Goal: Transaction & Acquisition: Purchase product/service

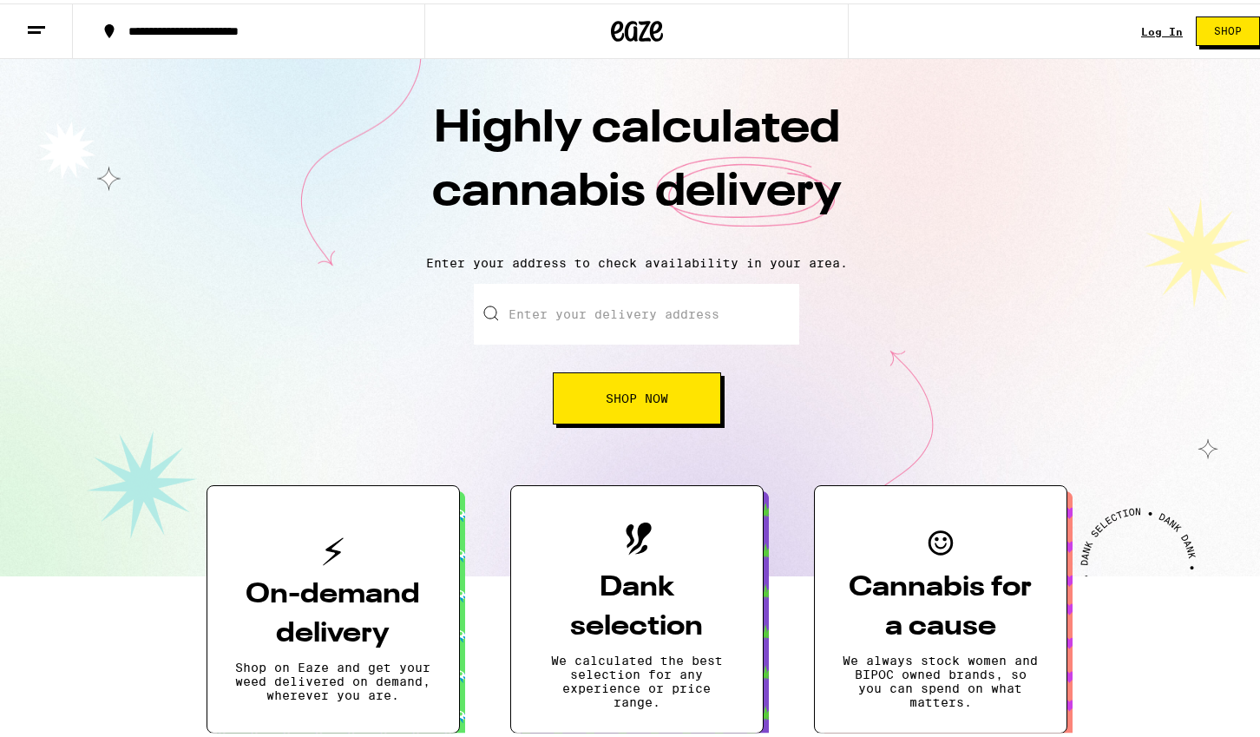
click at [1161, 27] on link "Log In" at bounding box center [1162, 28] width 42 height 11
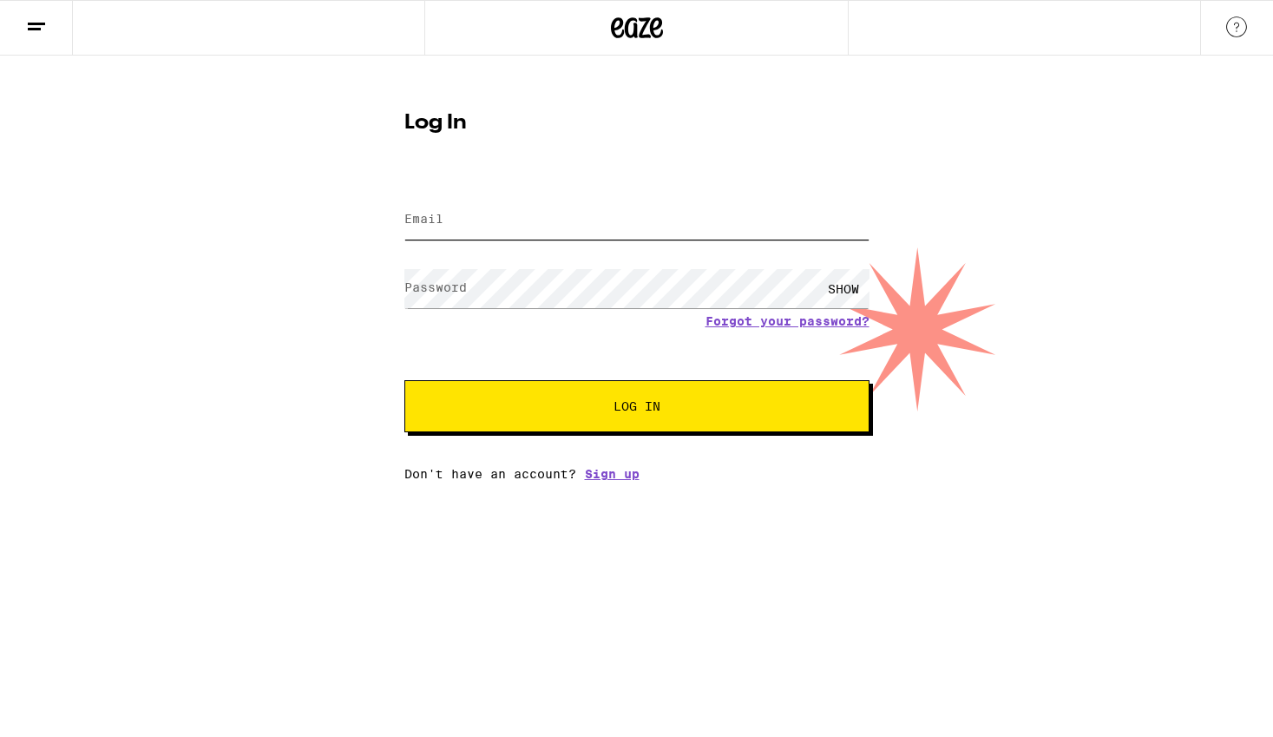
type input "[EMAIL_ADDRESS][DOMAIN_NAME]"
click at [689, 423] on button "Log In" at bounding box center [636, 406] width 465 height 52
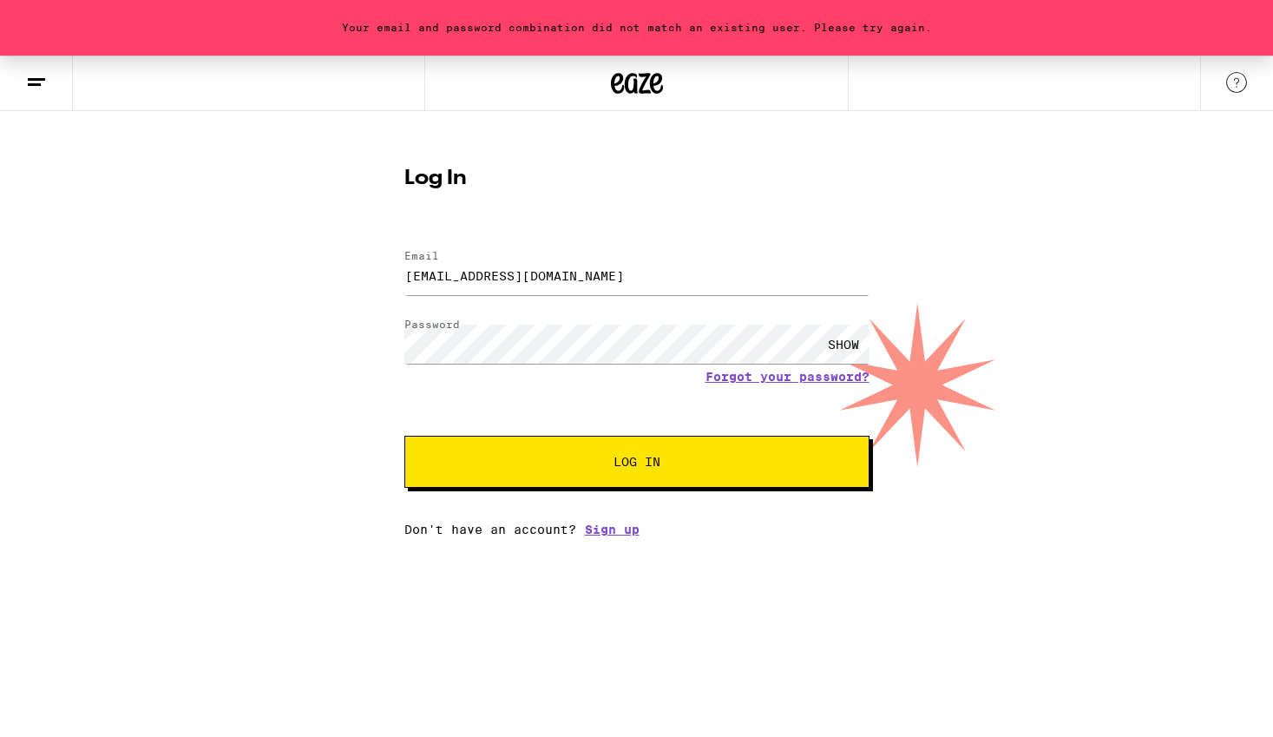
click at [842, 341] on div "SHOW" at bounding box center [843, 344] width 52 height 39
click at [842, 341] on div "HIDE" at bounding box center [843, 344] width 52 height 39
click at [404, 436] on button "Log In" at bounding box center [636, 462] width 465 height 52
click at [288, 435] on div "Your password has expired. Please reset your password. Log In Email Email [EMAI…" at bounding box center [636, 296] width 1273 height 481
click at [769, 381] on link "Forgot your password?" at bounding box center [787, 377] width 164 height 14
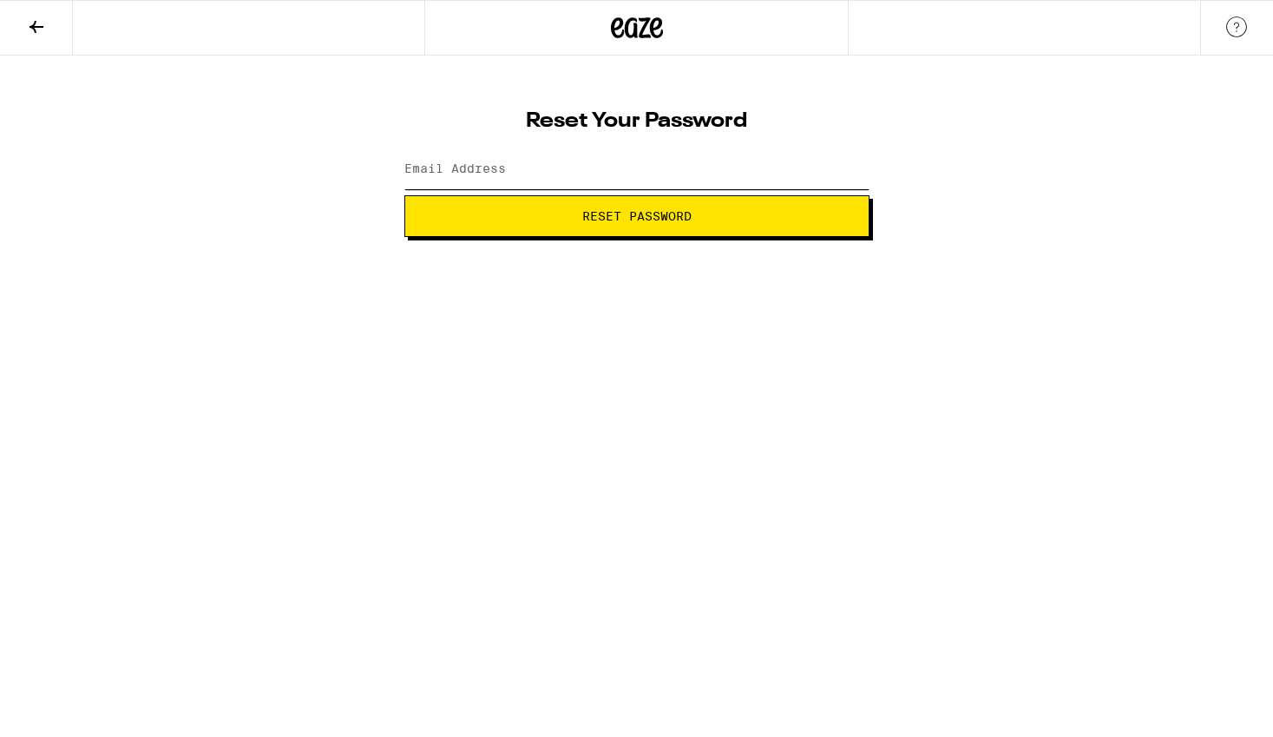
click at [533, 168] on input "Email Address" at bounding box center [636, 169] width 465 height 39
type input "[EMAIL_ADDRESS][DOMAIN_NAME]"
click at [704, 215] on span "Reset Password" at bounding box center [637, 216] width 436 height 12
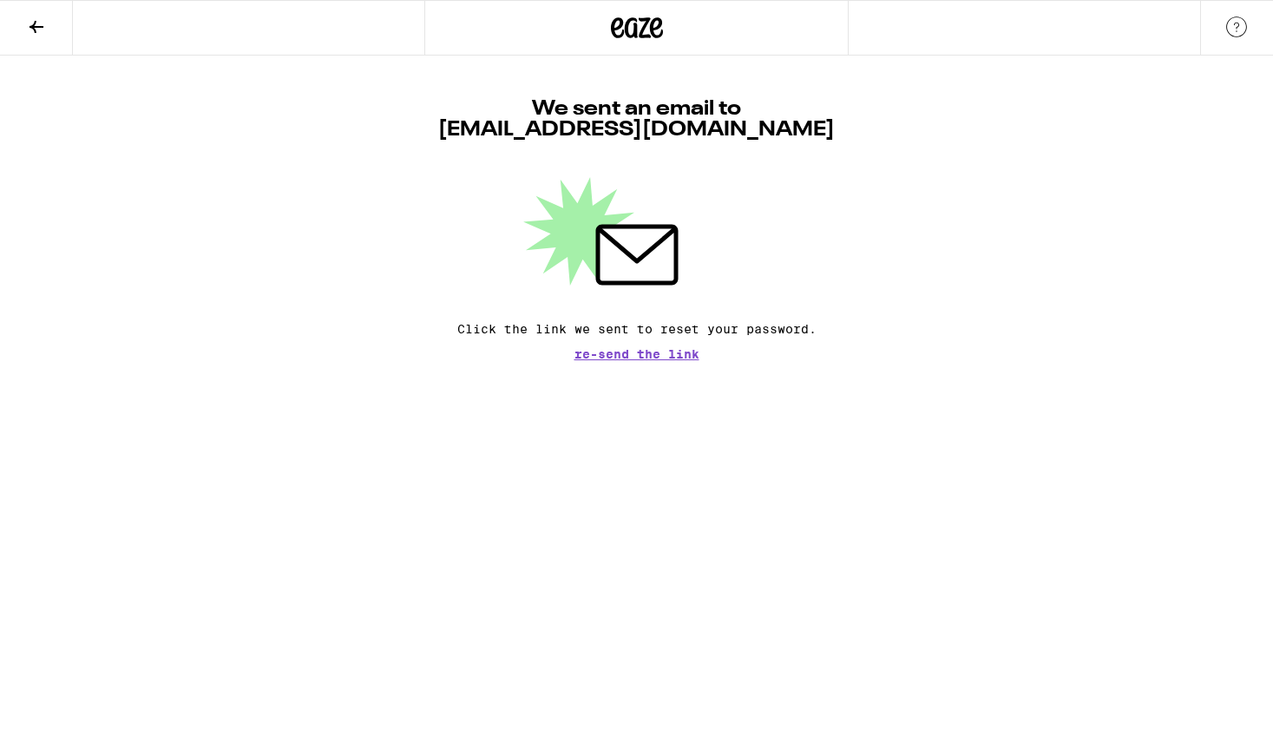
click at [620, 357] on span "Re-send the link" at bounding box center [636, 354] width 125 height 12
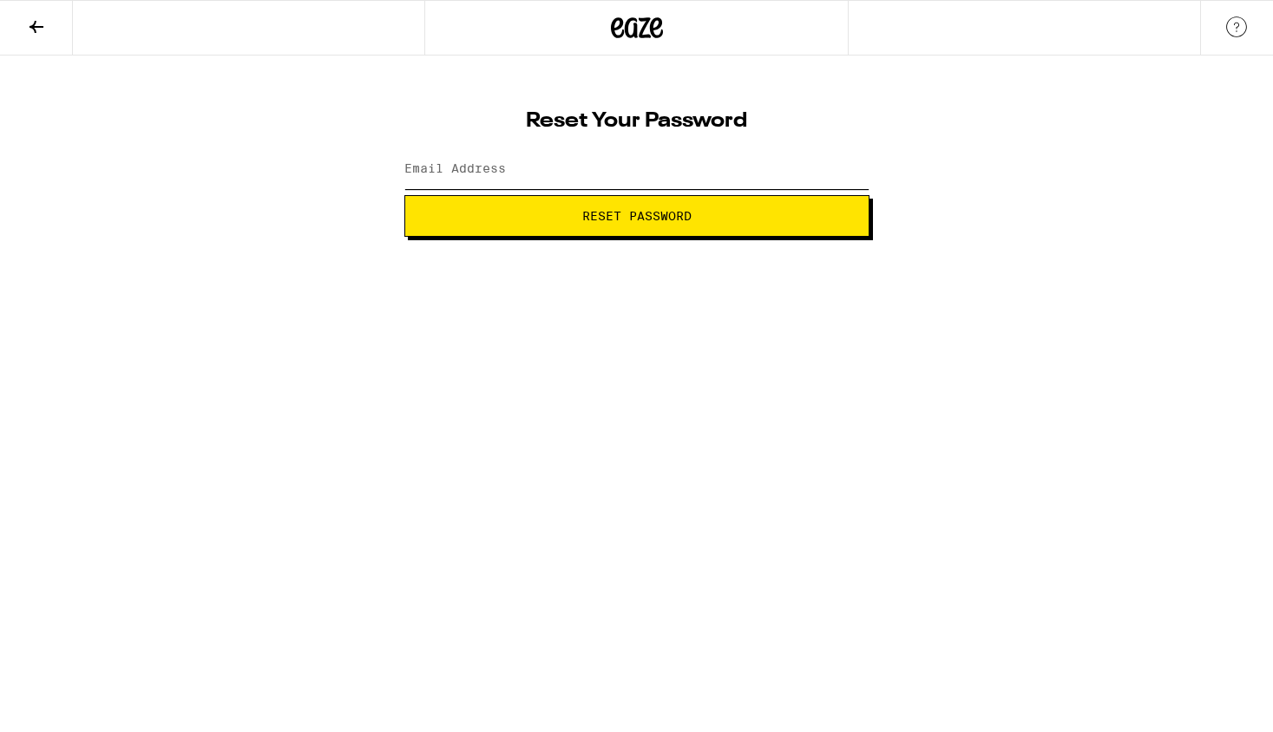
click at [508, 161] on input "Email Address" at bounding box center [636, 169] width 465 height 39
type input "[EMAIL_ADDRESS][DOMAIN_NAME]"
click at [475, 207] on button "Reset Password" at bounding box center [636, 216] width 465 height 42
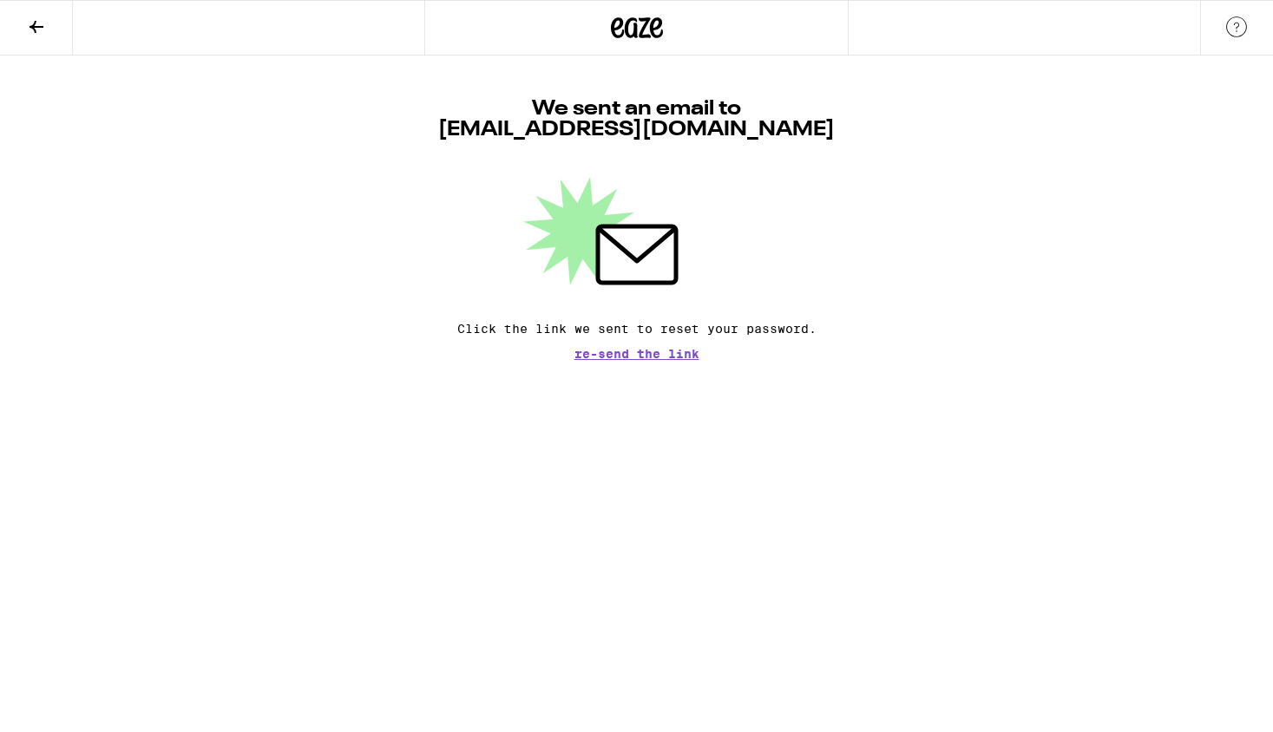
click at [608, 357] on span "Re-send the link" at bounding box center [636, 354] width 125 height 12
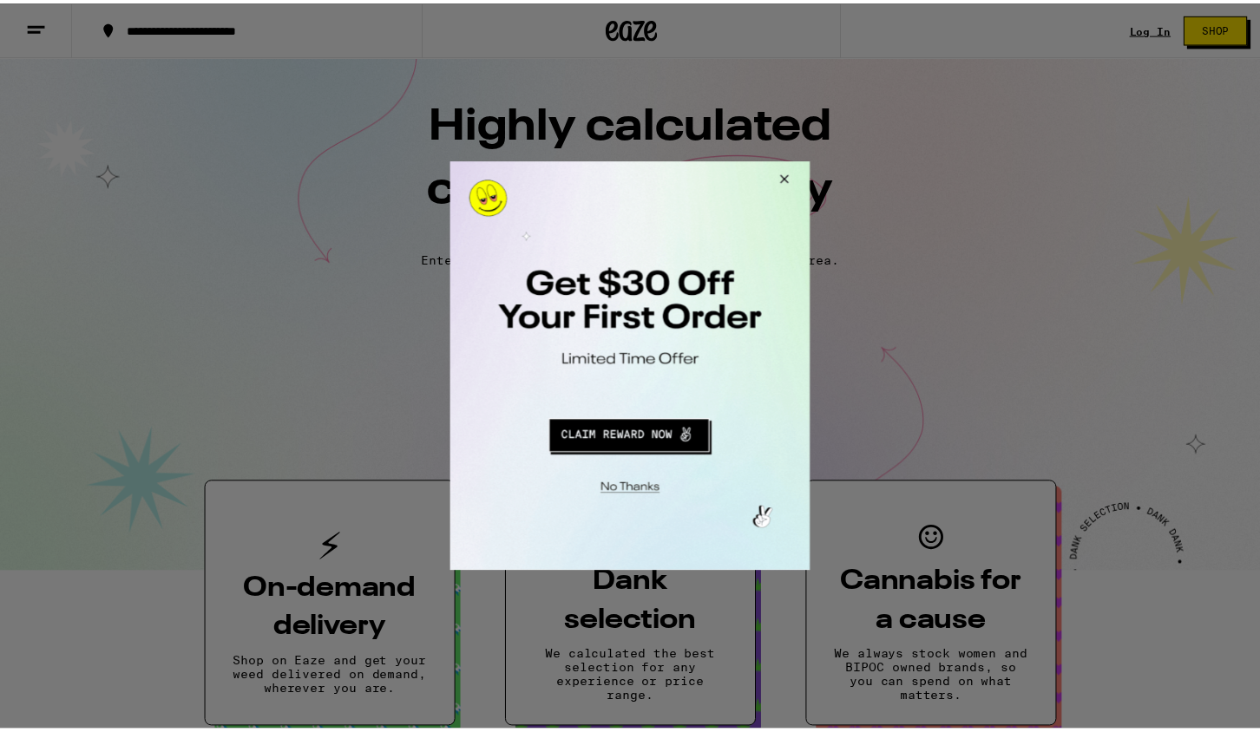
click at [637, 494] on button "Close Modal" at bounding box center [628, 488] width 353 height 27
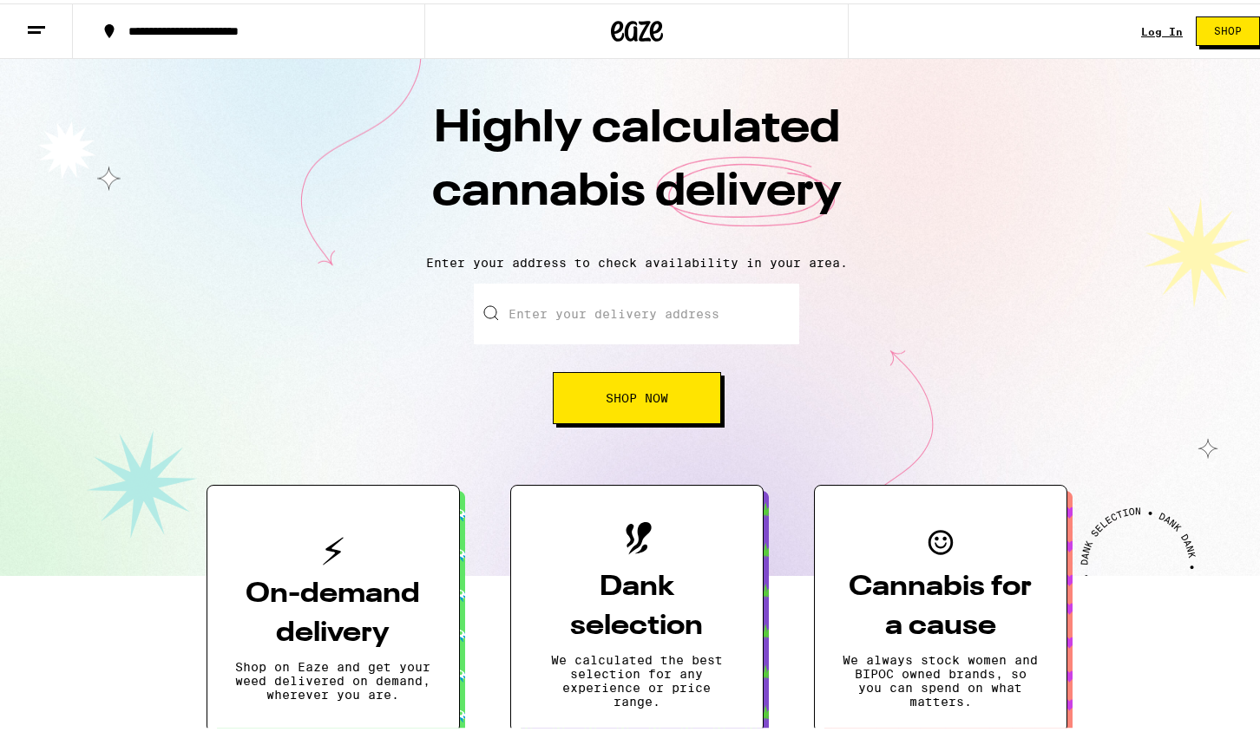
click at [1157, 30] on link "Log In" at bounding box center [1162, 28] width 42 height 11
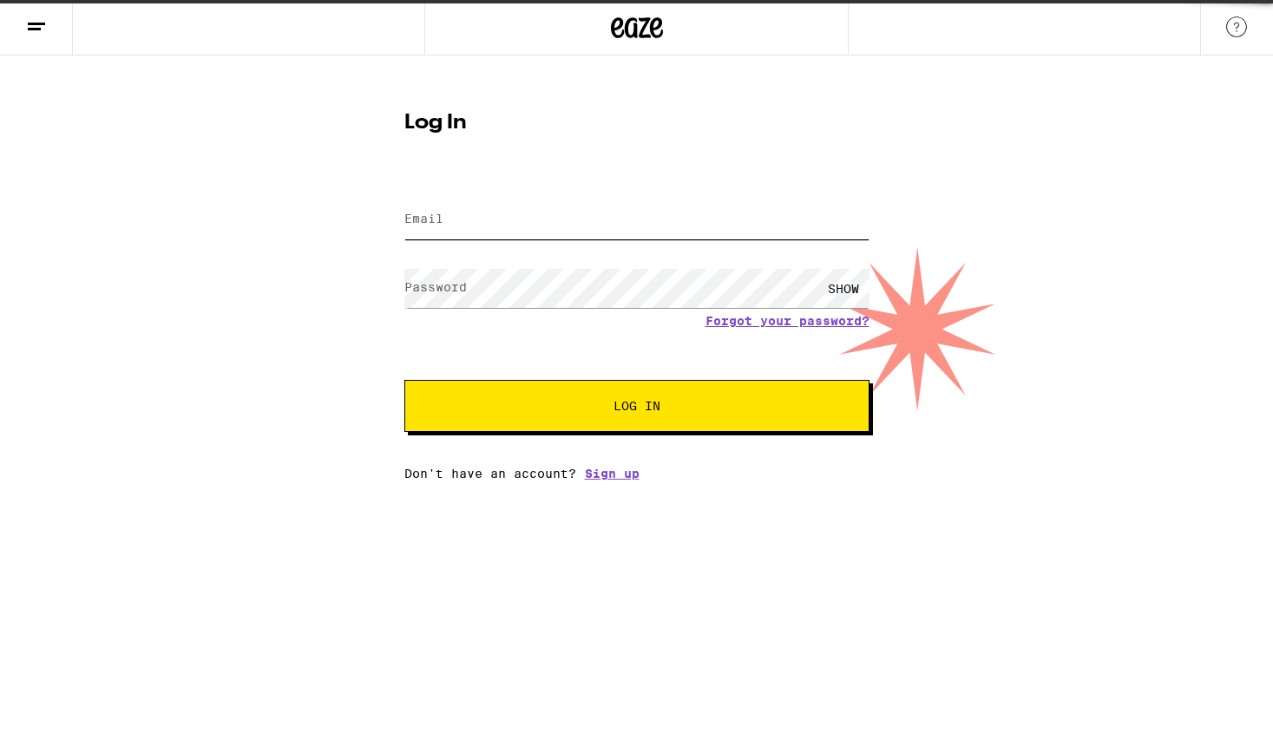
type input "[EMAIL_ADDRESS][DOMAIN_NAME]"
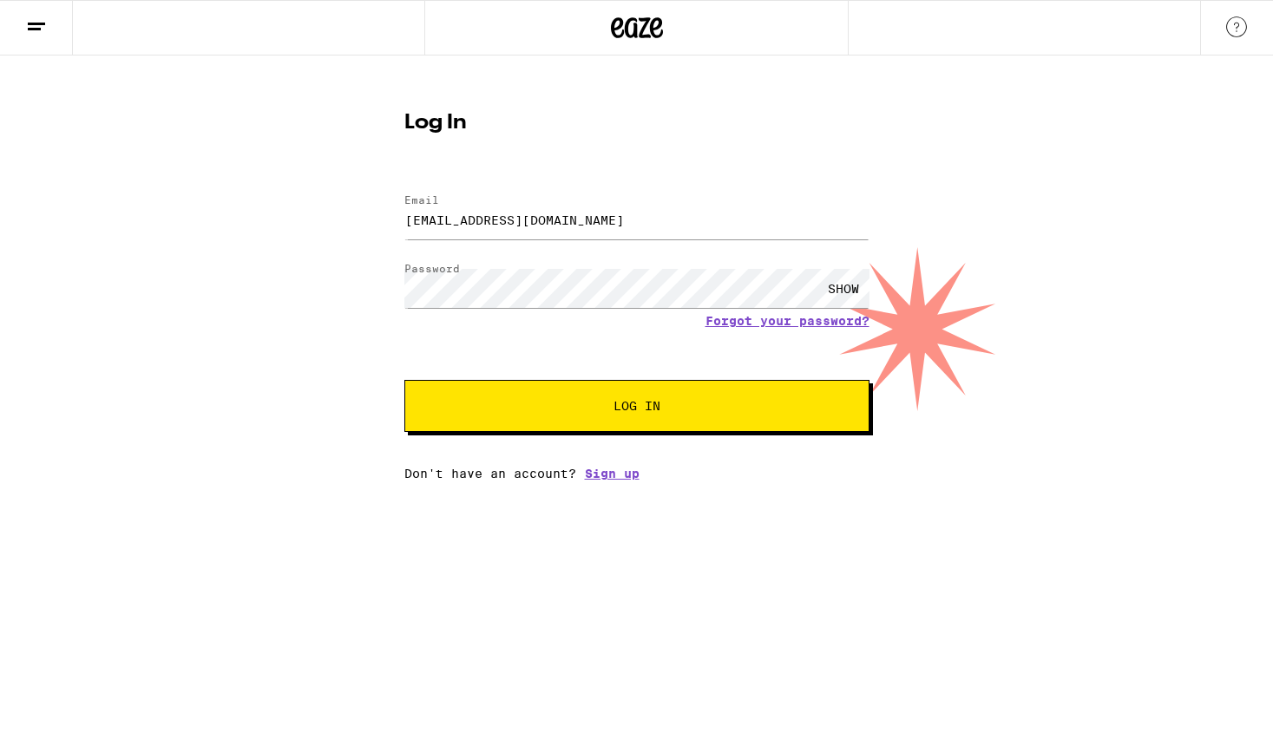
click at [842, 284] on div "SHOW" at bounding box center [843, 288] width 52 height 39
click at [651, 423] on button "Log In" at bounding box center [636, 406] width 465 height 52
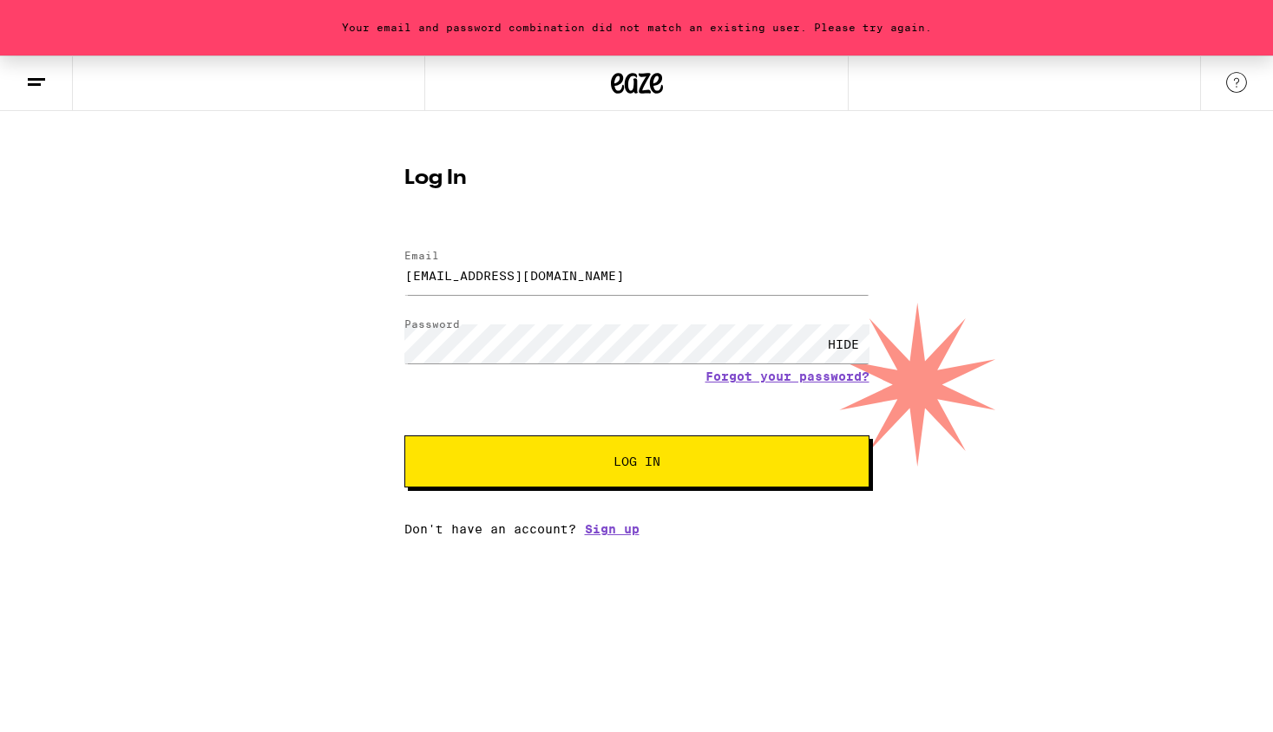
click at [636, 450] on button "Log In" at bounding box center [636, 462] width 465 height 52
click at [762, 377] on link "Forgot your password?" at bounding box center [787, 377] width 164 height 14
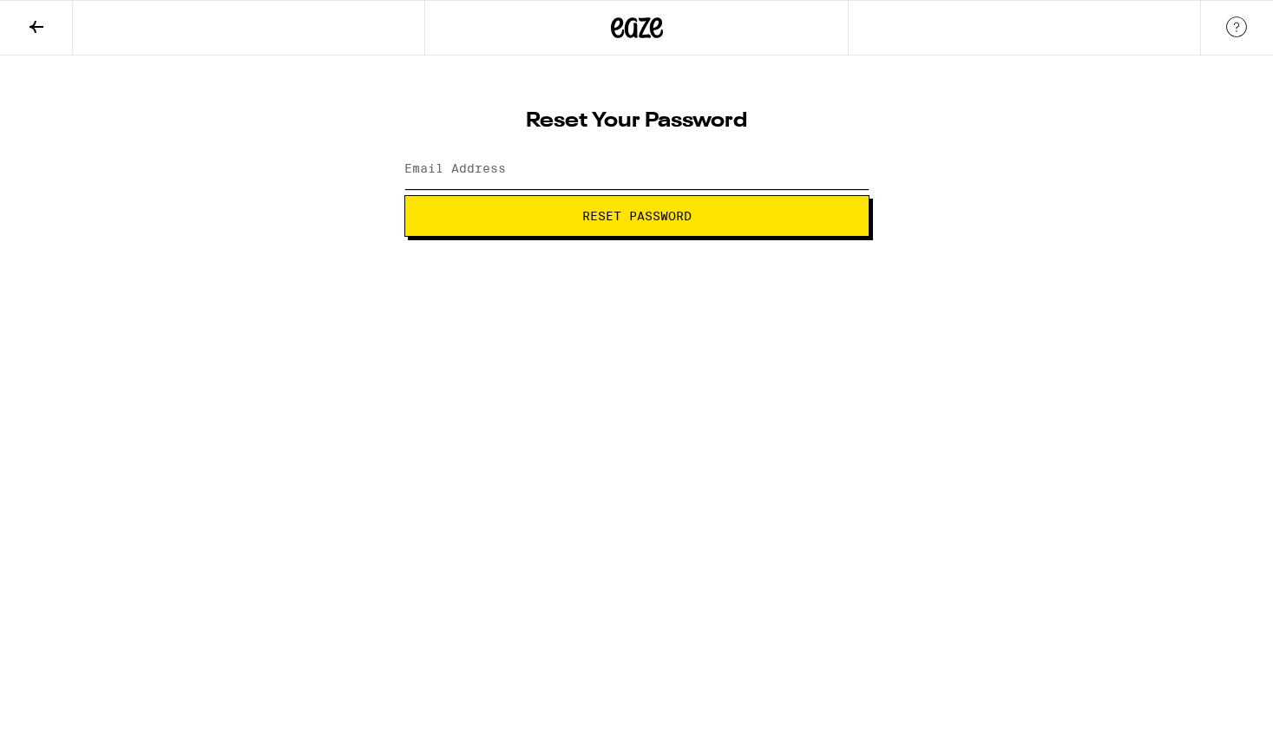
click at [528, 171] on input "Email Address" at bounding box center [636, 169] width 465 height 39
type input "[EMAIL_ADDRESS][DOMAIN_NAME]"
click at [498, 225] on button "Reset Password" at bounding box center [636, 216] width 465 height 42
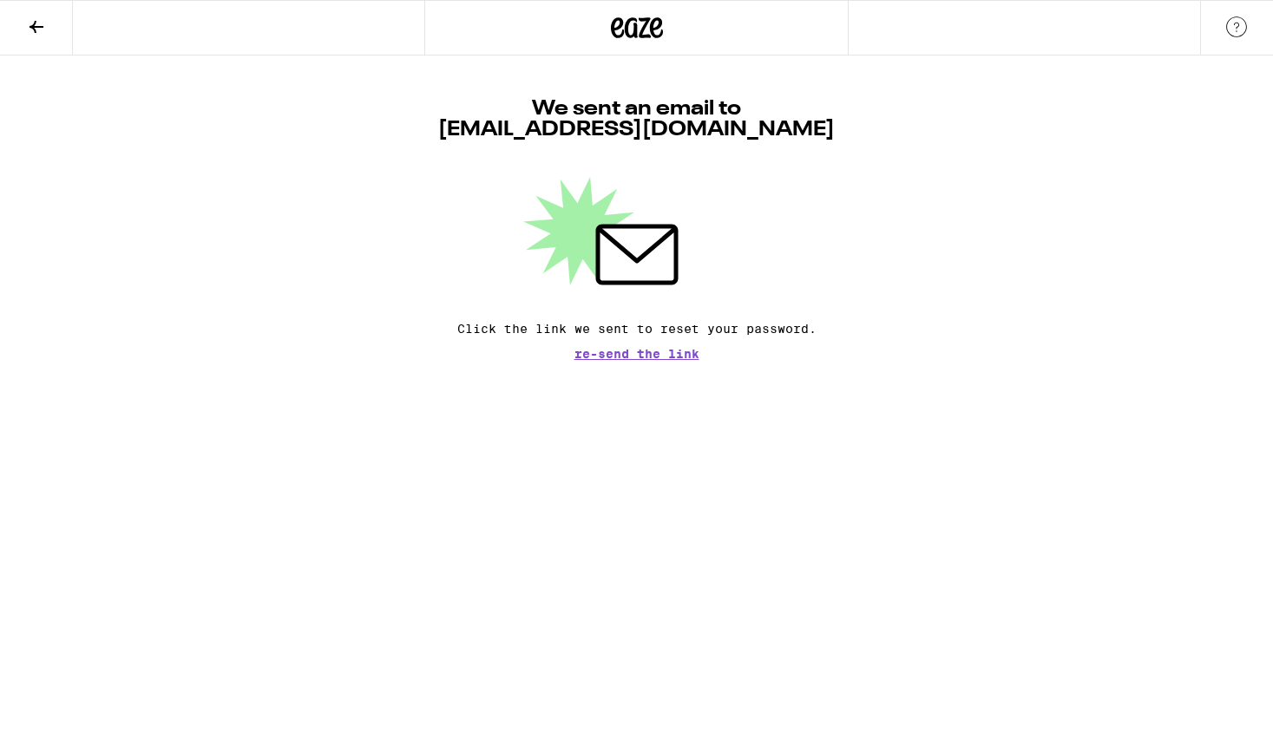
click at [619, 360] on span "Re-send the link" at bounding box center [636, 354] width 125 height 12
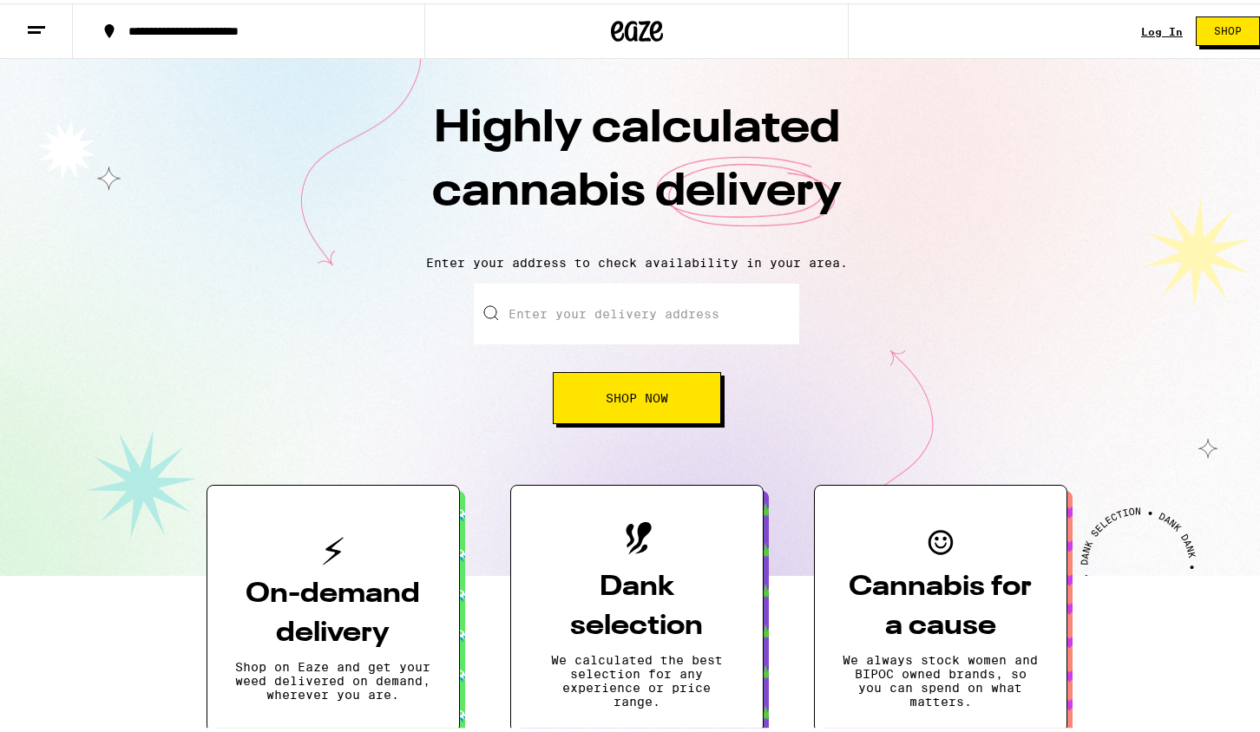
click at [515, 397] on div "Enter your delivery address Shop Now" at bounding box center [636, 350] width 325 height 141
click at [554, 397] on button "Shop Now" at bounding box center [637, 395] width 168 height 52
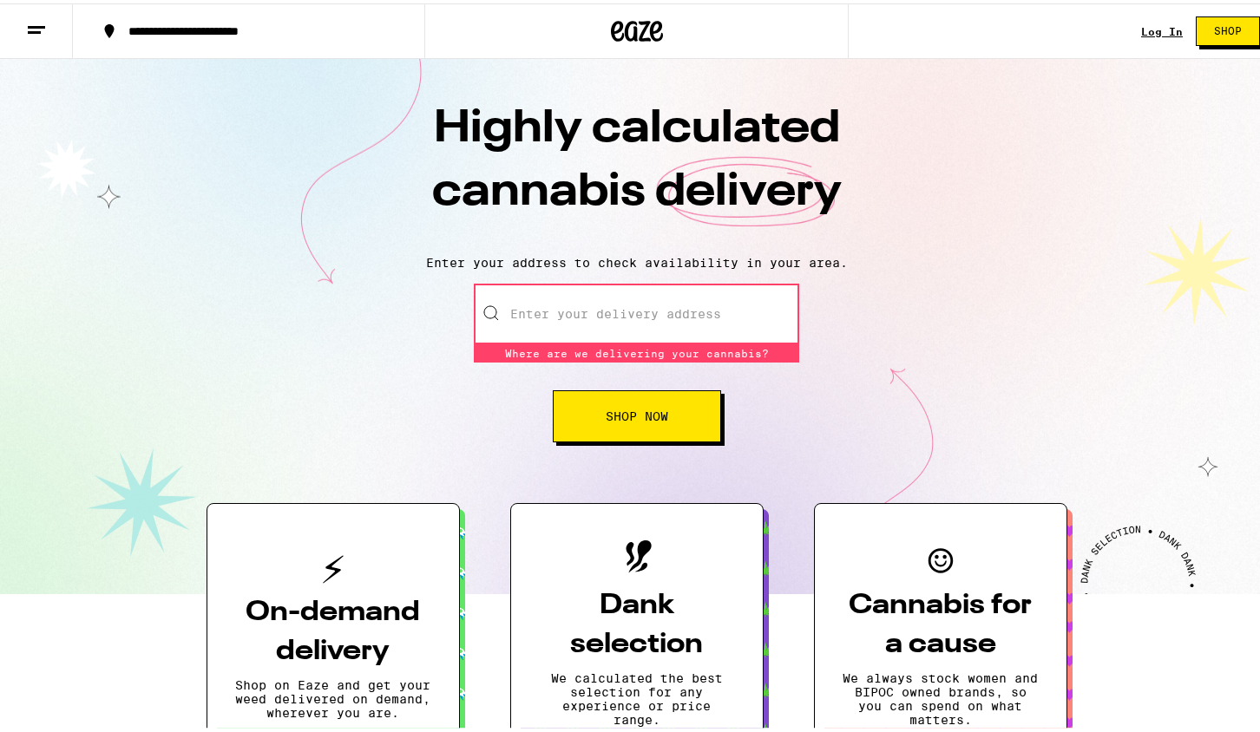
click at [595, 322] on input "Enter your delivery address" at bounding box center [636, 310] width 325 height 61
click at [1141, 23] on link "Log In" at bounding box center [1162, 28] width 42 height 11
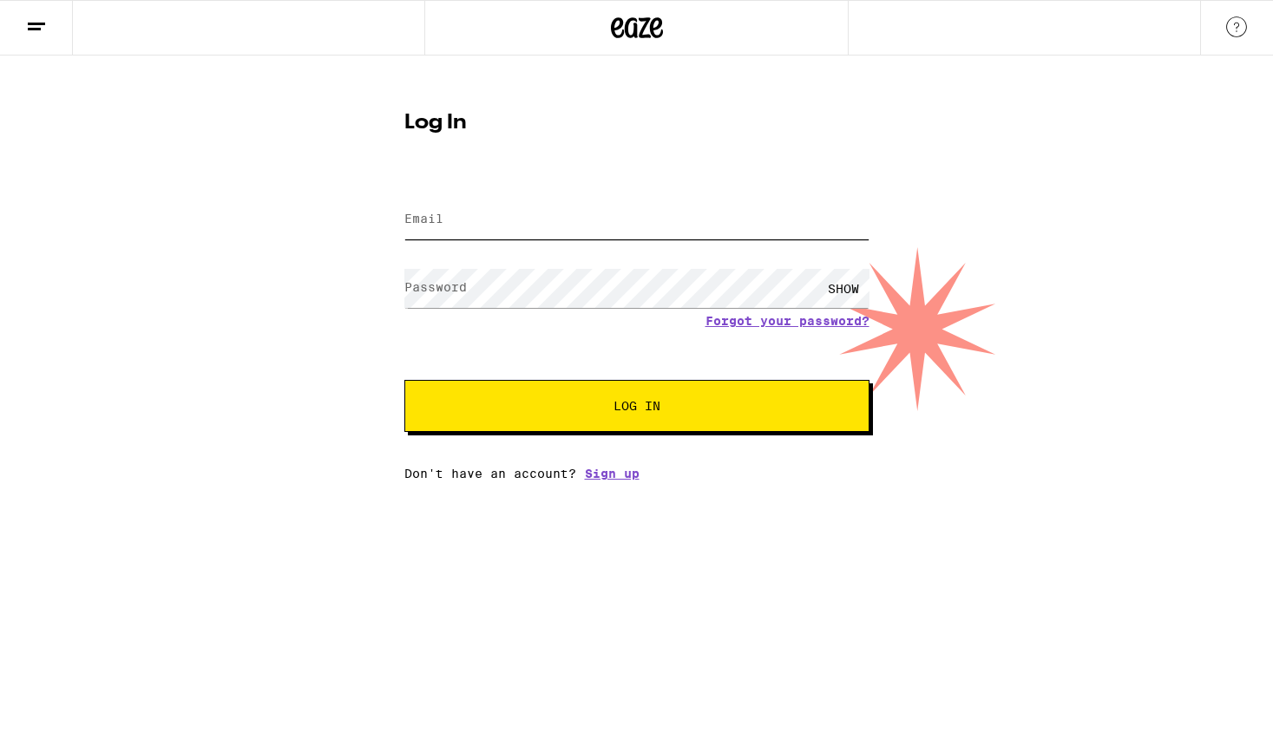
type input "[EMAIL_ADDRESS][DOMAIN_NAME]"
click at [507, 216] on input "[EMAIL_ADDRESS][DOMAIN_NAME]" at bounding box center [636, 219] width 465 height 39
click at [361, 305] on div "Log In Email Email aschmidt19@yahoo.com Password Password SHOW Forgot your pass…" at bounding box center [636, 268] width 1273 height 425
click at [846, 291] on div "SHOW" at bounding box center [843, 288] width 52 height 39
click at [613, 412] on span "Log In" at bounding box center [636, 406] width 47 height 12
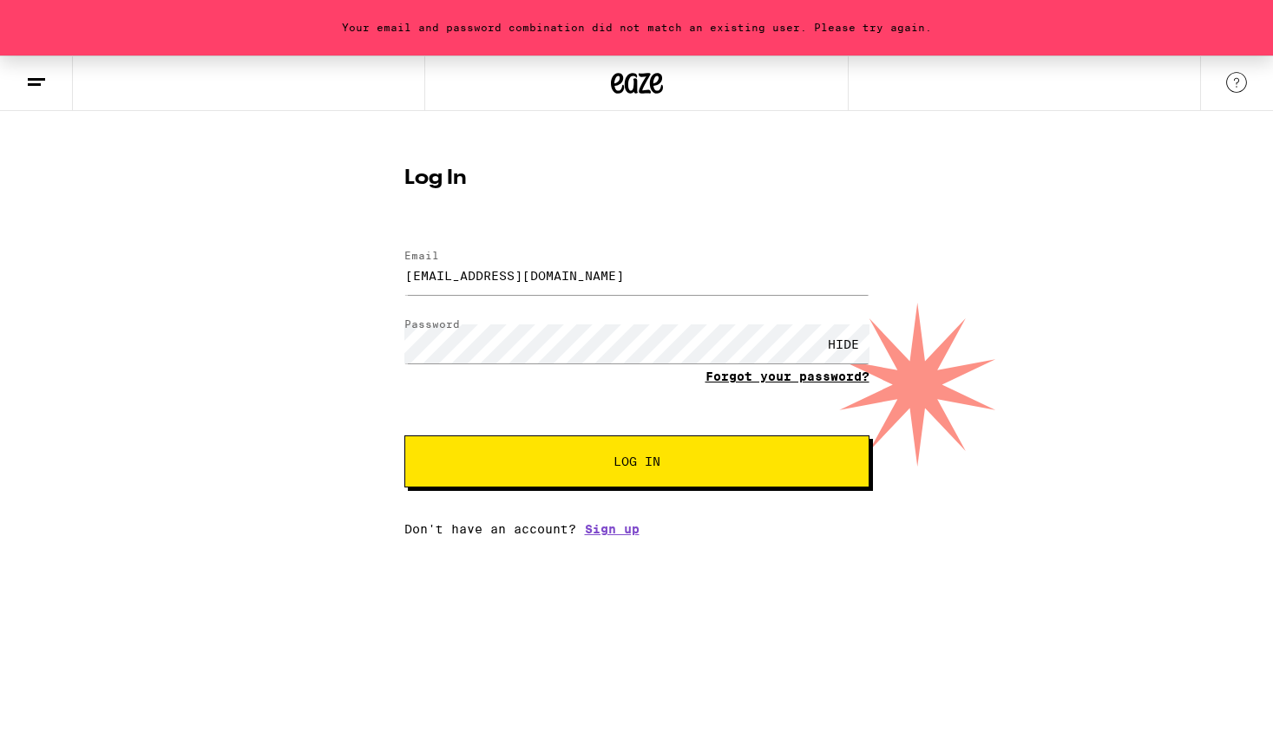
click at [743, 377] on link "Forgot your password?" at bounding box center [787, 377] width 164 height 14
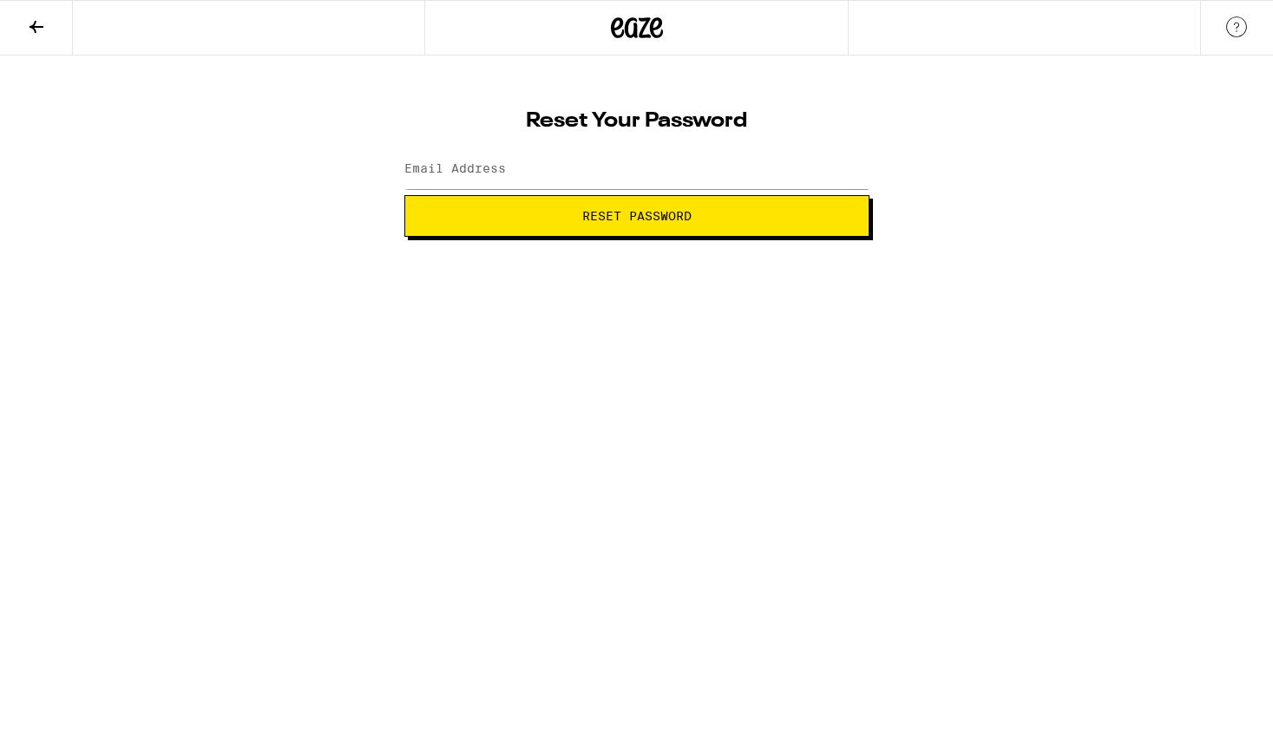
click at [638, 219] on span "Reset Password" at bounding box center [636, 216] width 109 height 12
click at [555, 174] on input "Email Address" at bounding box center [636, 169] width 465 height 39
type input "[EMAIL_ADDRESS][DOMAIN_NAME]"
click at [603, 222] on span "Reset Password" at bounding box center [636, 216] width 109 height 12
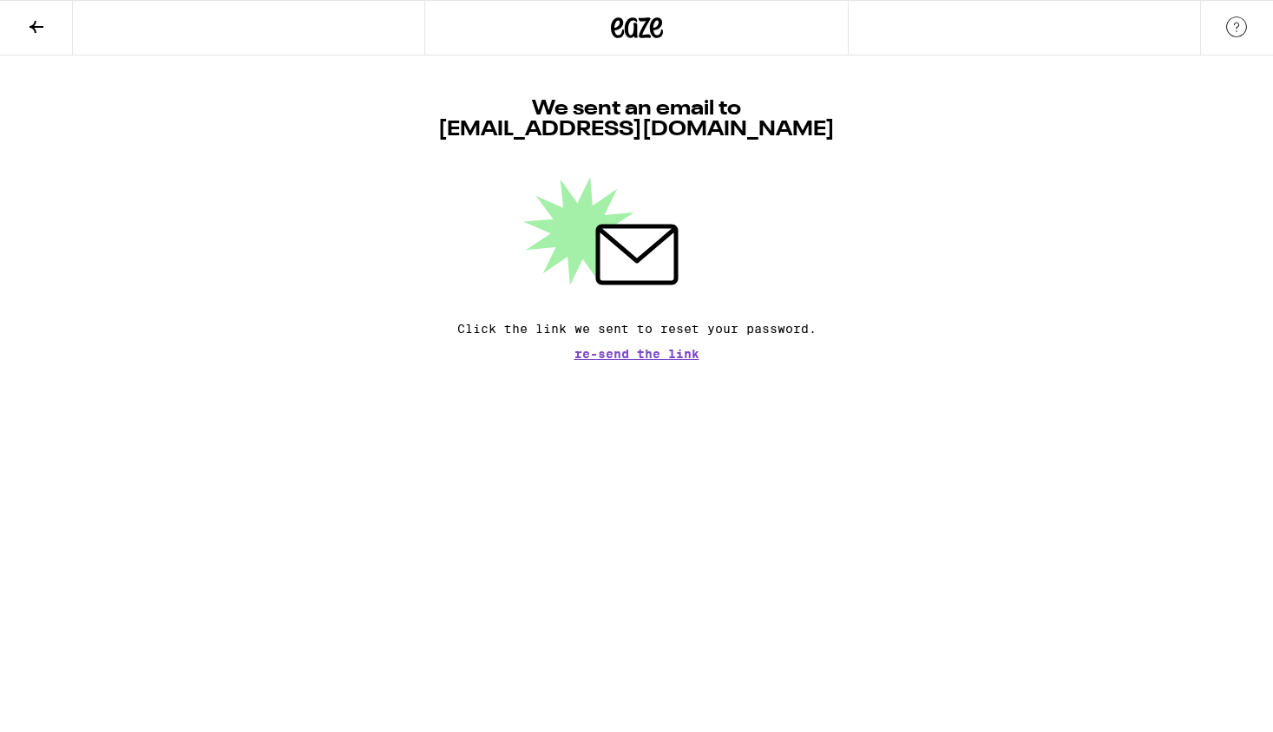
click at [615, 23] on icon at bounding box center [637, 27] width 52 height 31
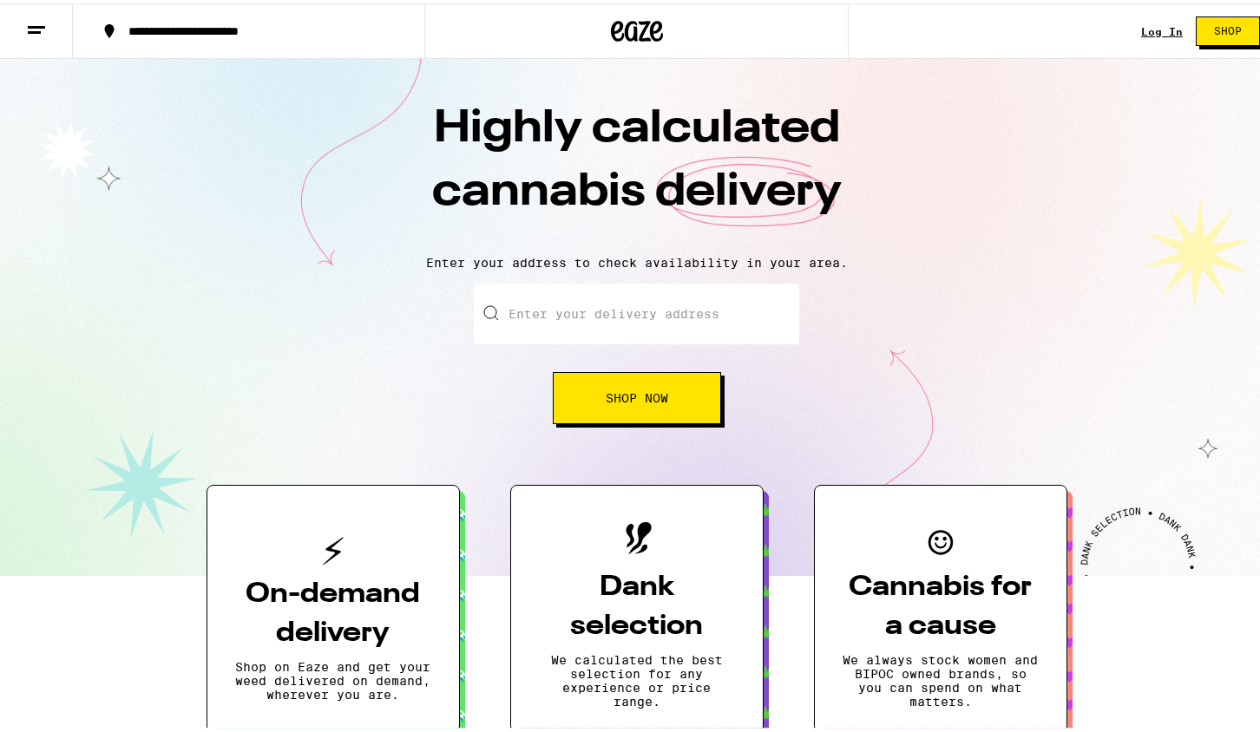
click at [1214, 29] on span "Shop" at bounding box center [1228, 28] width 28 height 10
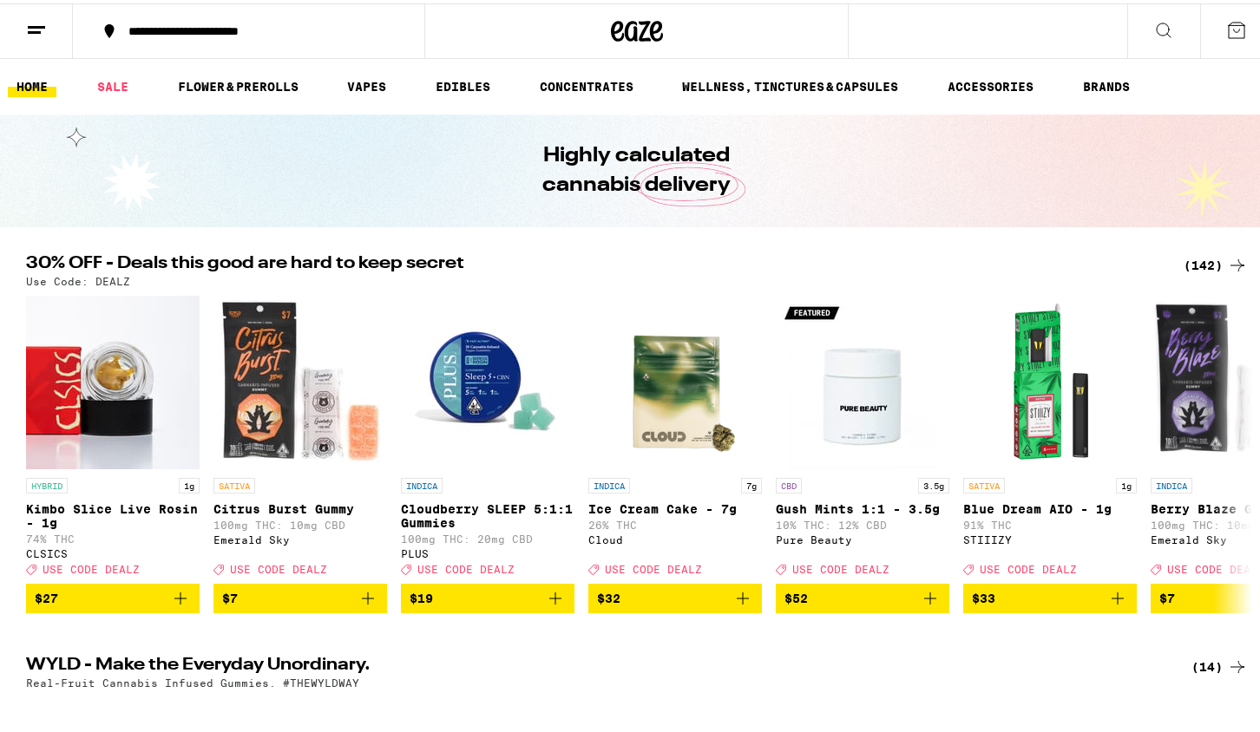
click at [178, 33] on div "**********" at bounding box center [258, 28] width 276 height 12
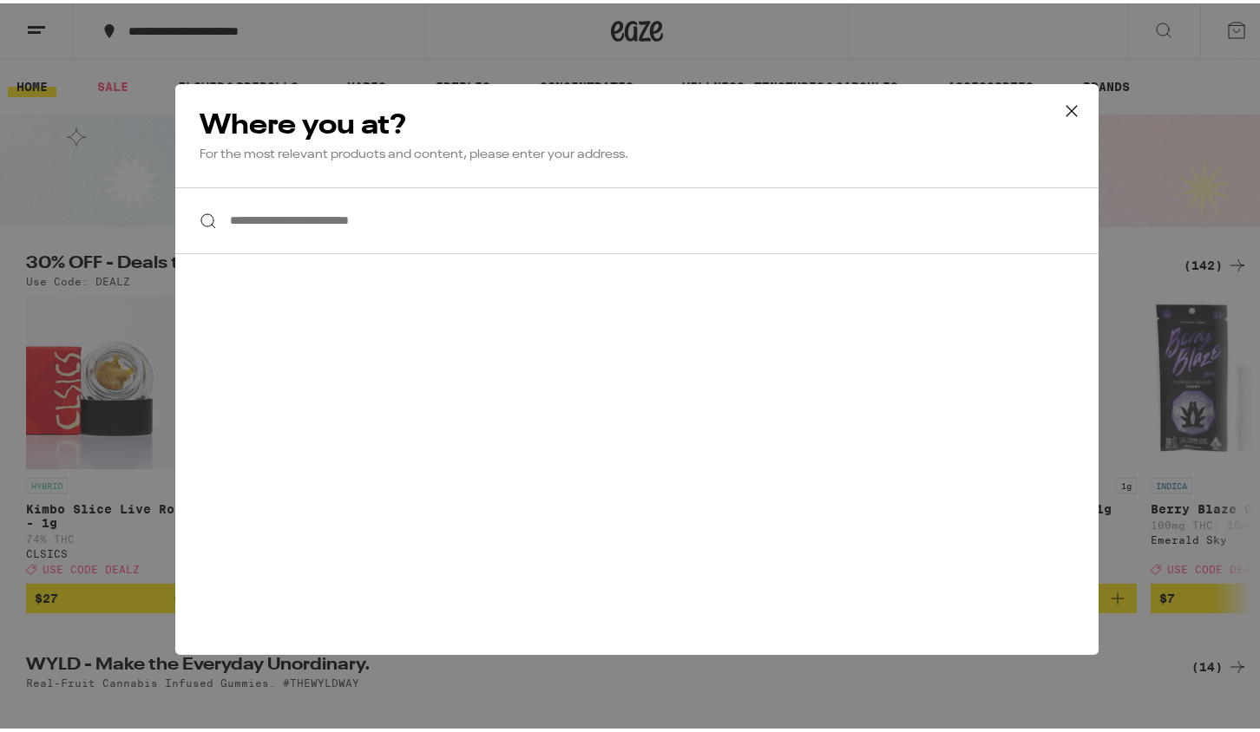
click at [248, 215] on input "**********" at bounding box center [636, 217] width 923 height 67
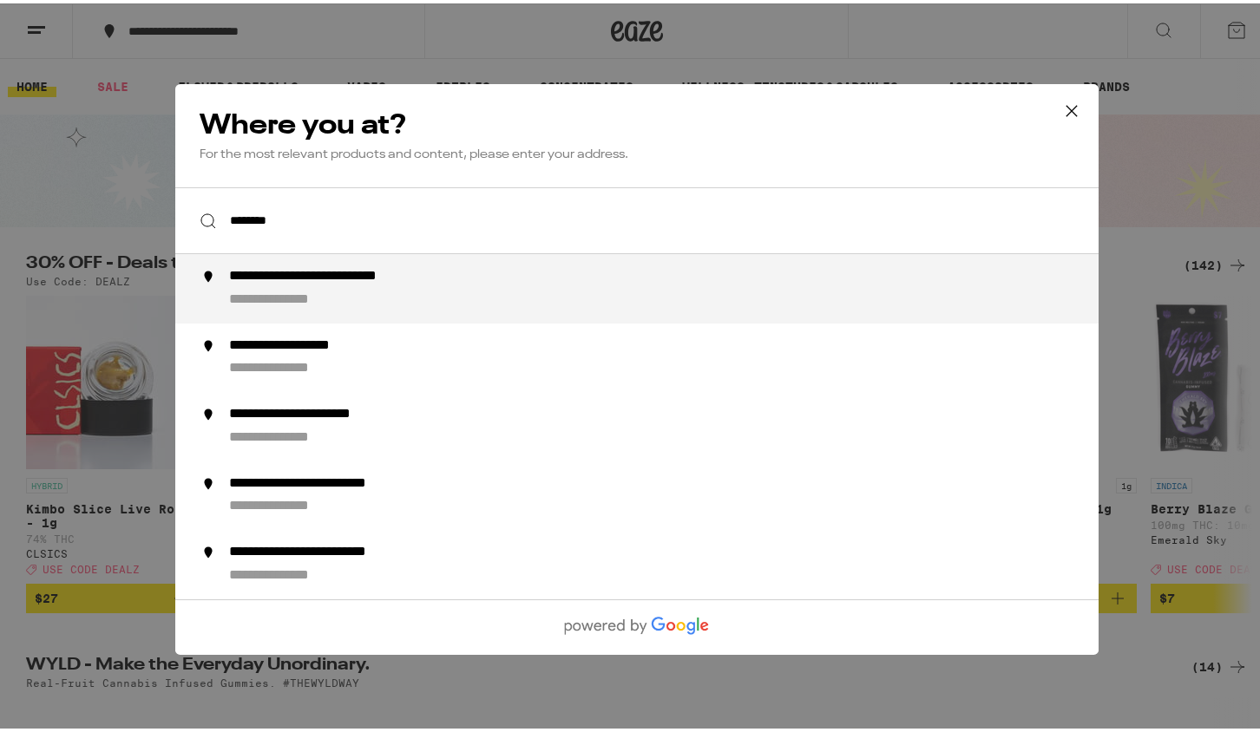
click at [370, 296] on div "**********" at bounding box center [670, 286] width 885 height 42
type input "**********"
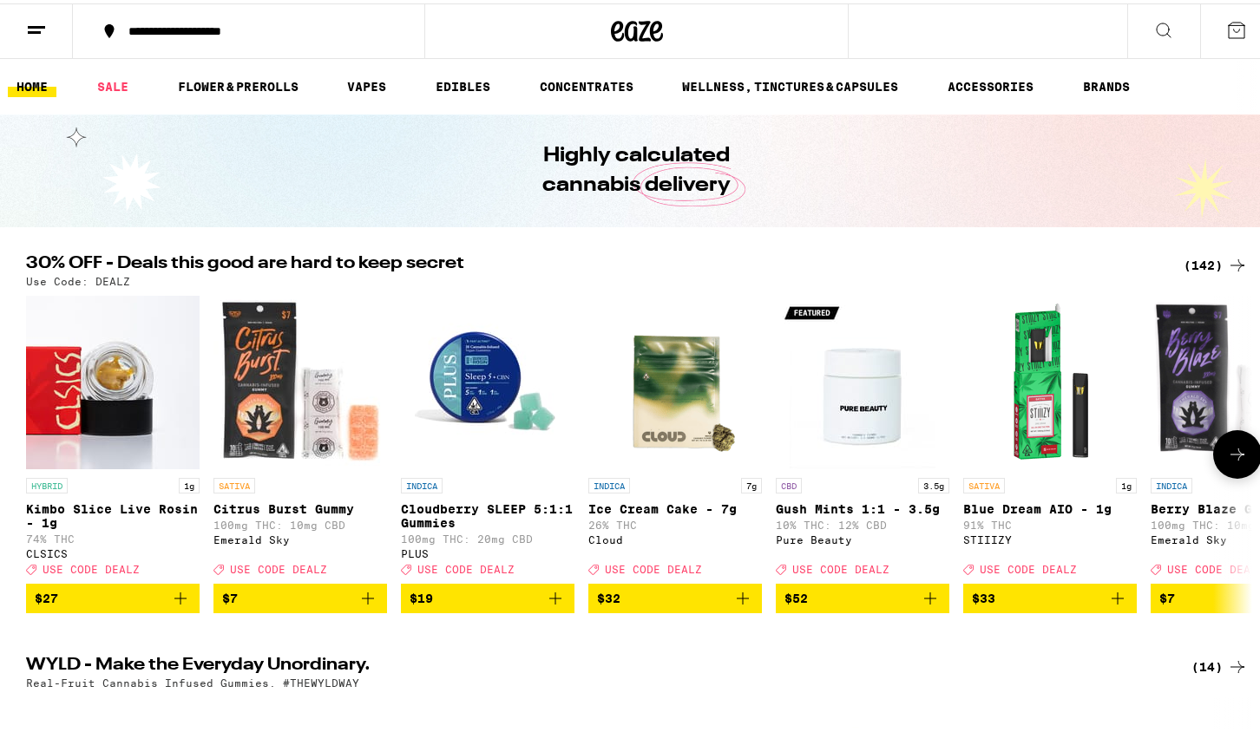
click at [974, 542] on div "STIIIZY" at bounding box center [1050, 536] width 174 height 11
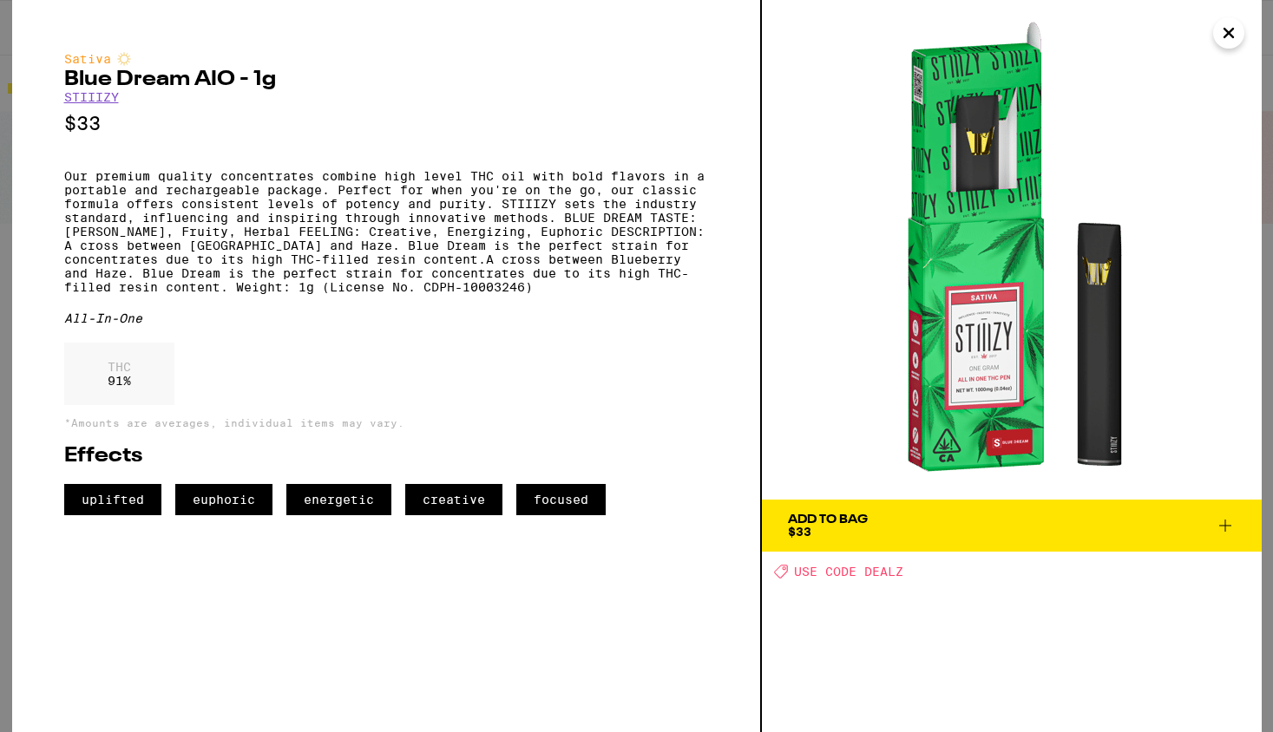
click at [95, 101] on link "STIIIZY" at bounding box center [91, 97] width 55 height 14
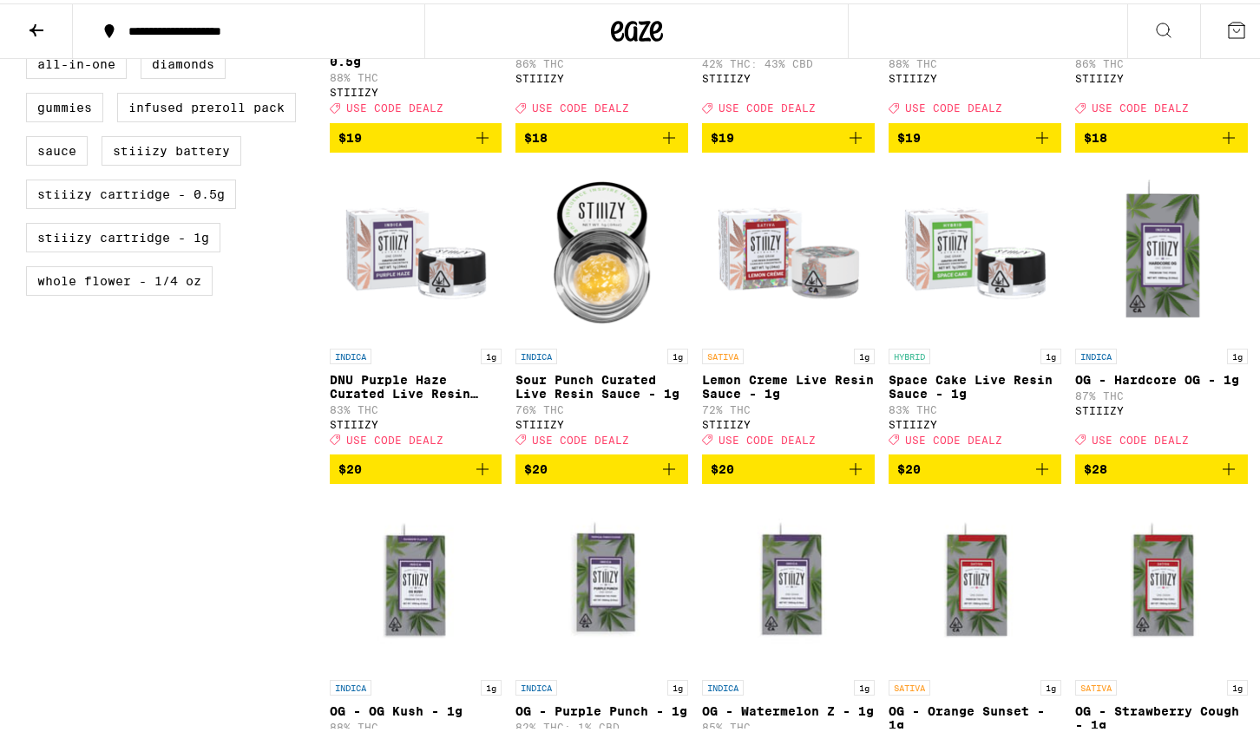
scroll to position [1226, 0]
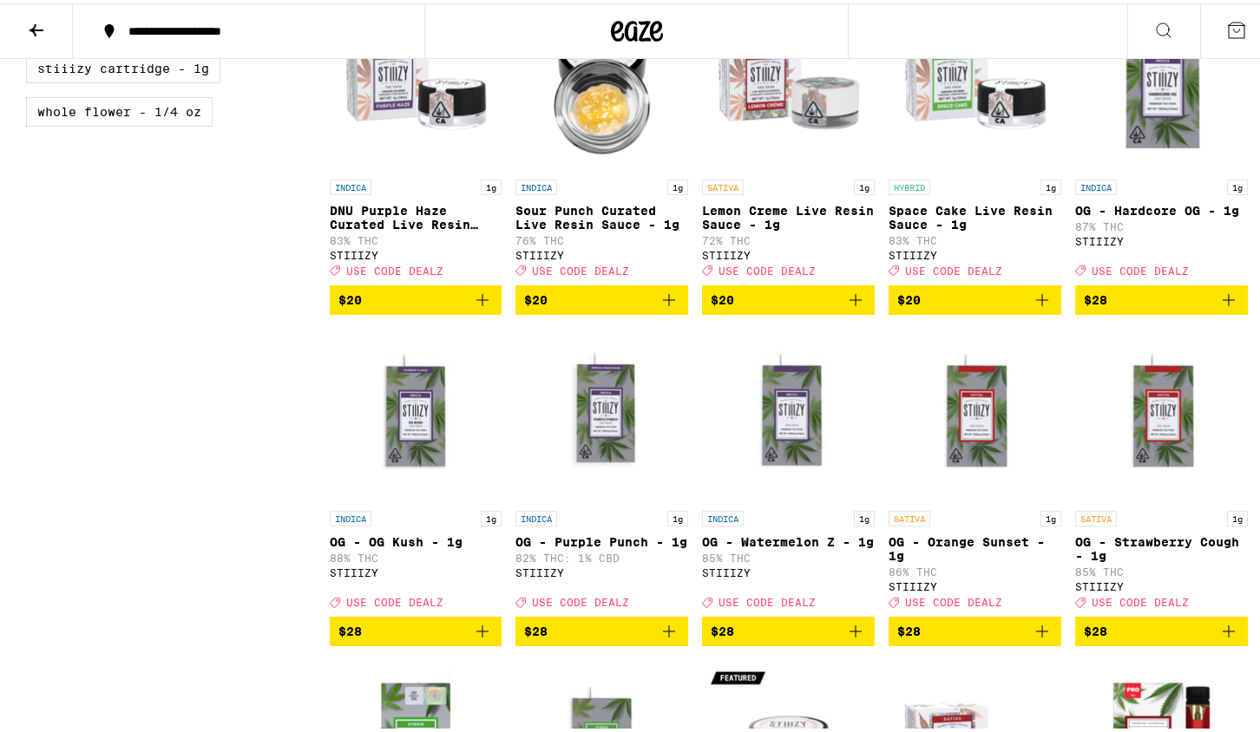
click at [1040, 639] on icon "Add to bag" at bounding box center [1042, 628] width 21 height 21
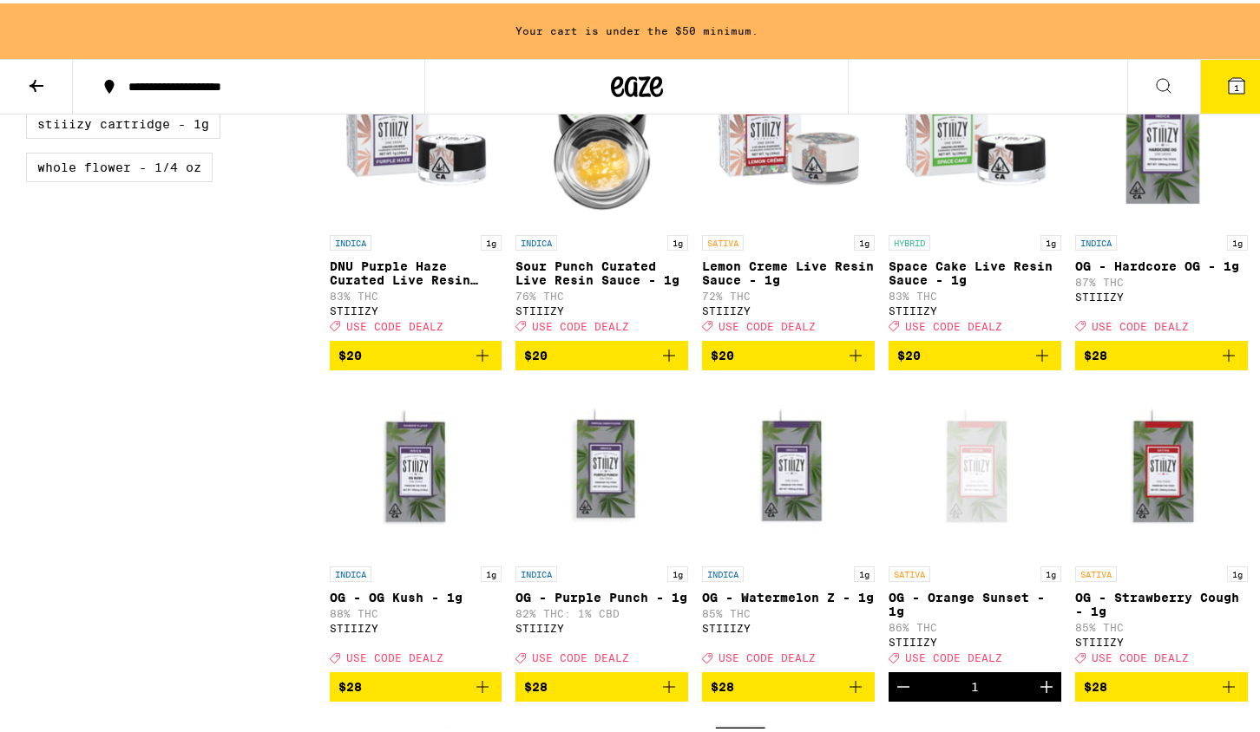
scroll to position [1282, 0]
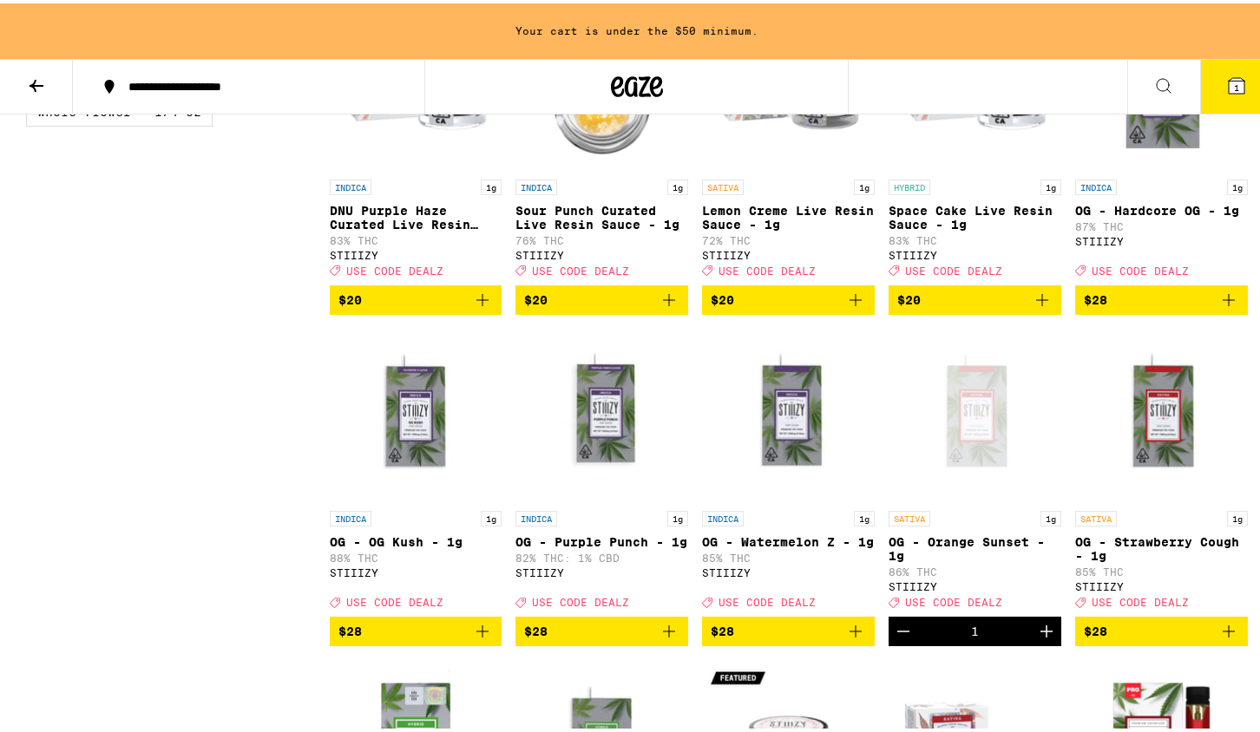
click at [1040, 639] on icon "Increment" at bounding box center [1046, 628] width 21 height 21
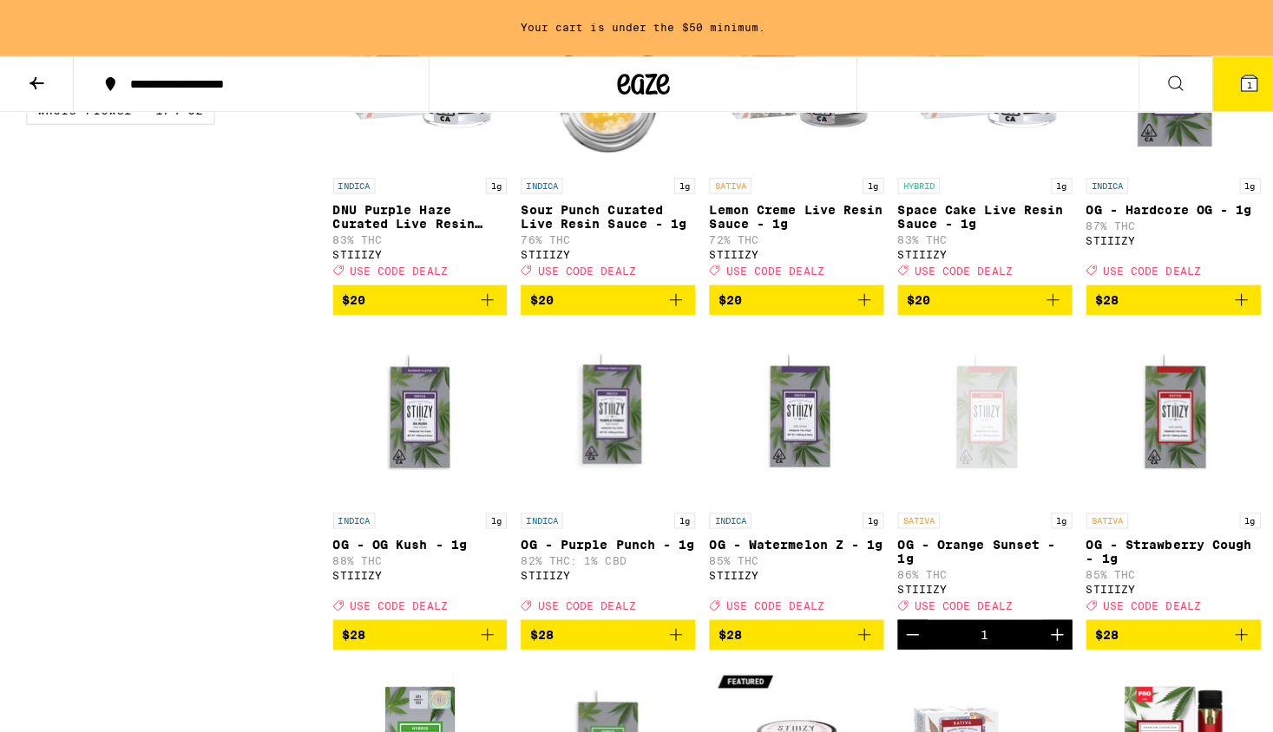
scroll to position [1226, 0]
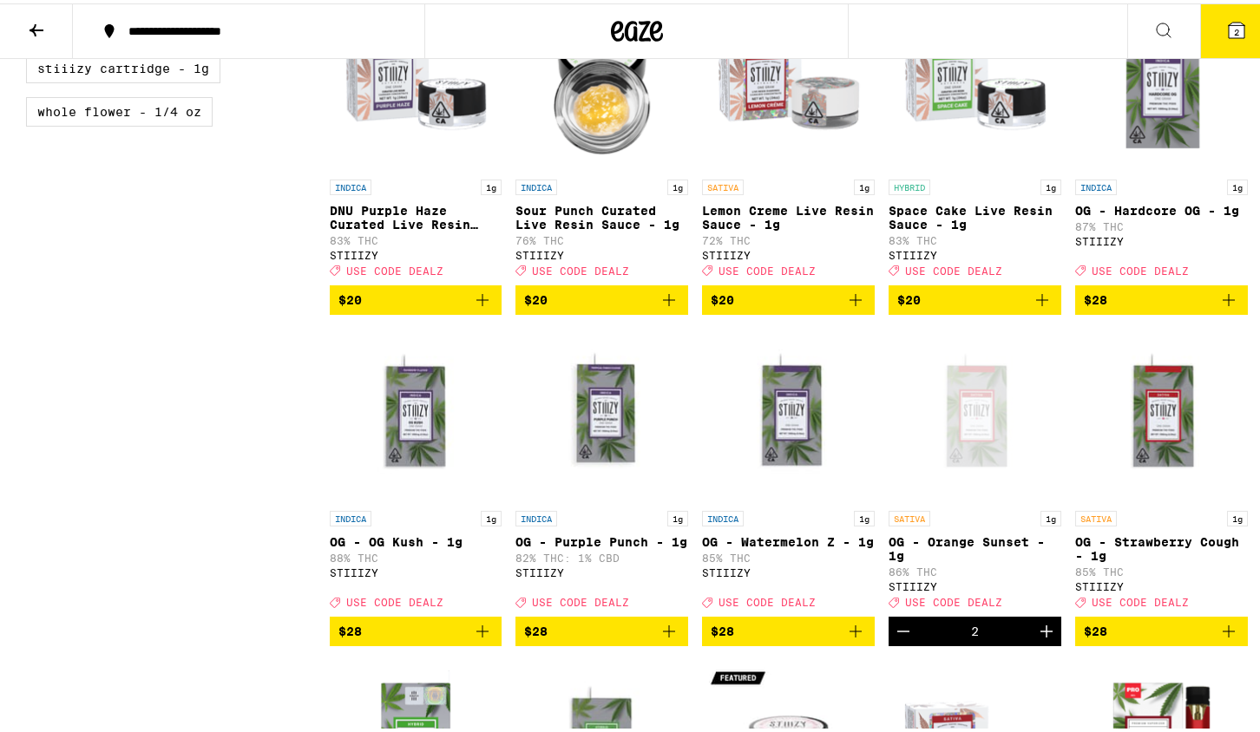
click at [1222, 639] on icon "Add to bag" at bounding box center [1228, 628] width 21 height 21
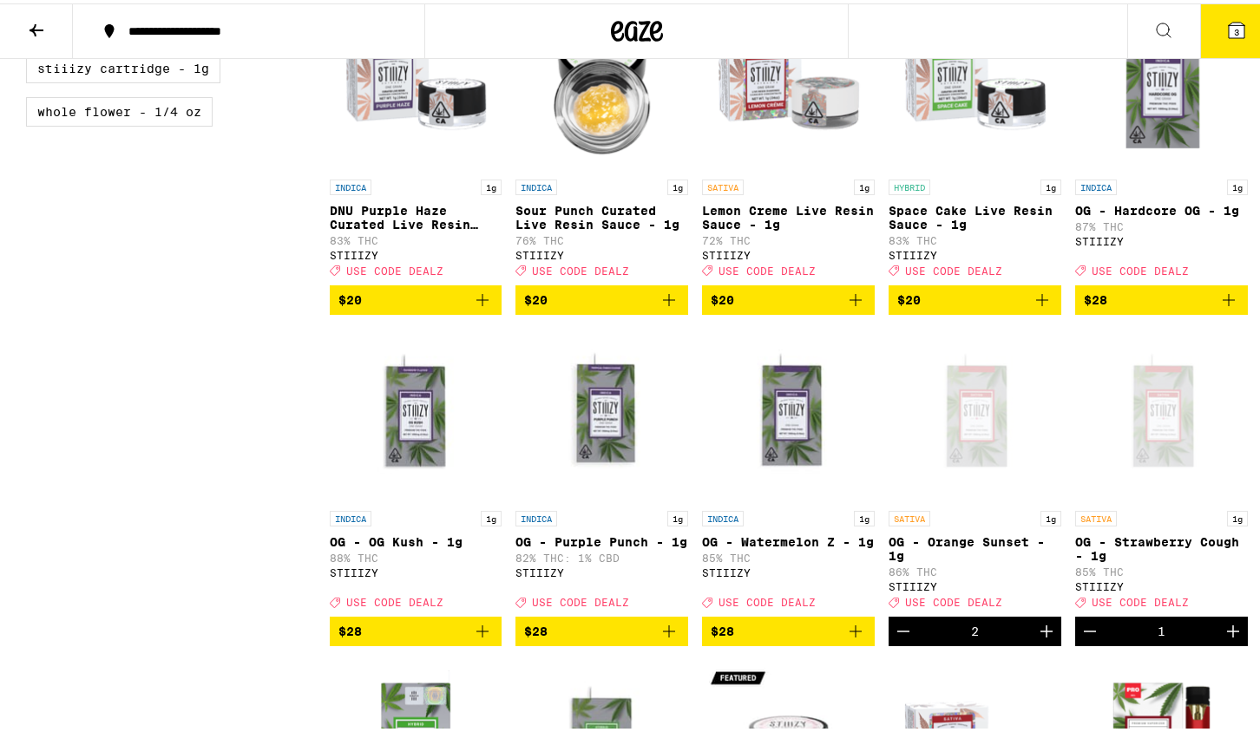
click at [1232, 30] on icon at bounding box center [1236, 26] width 21 height 21
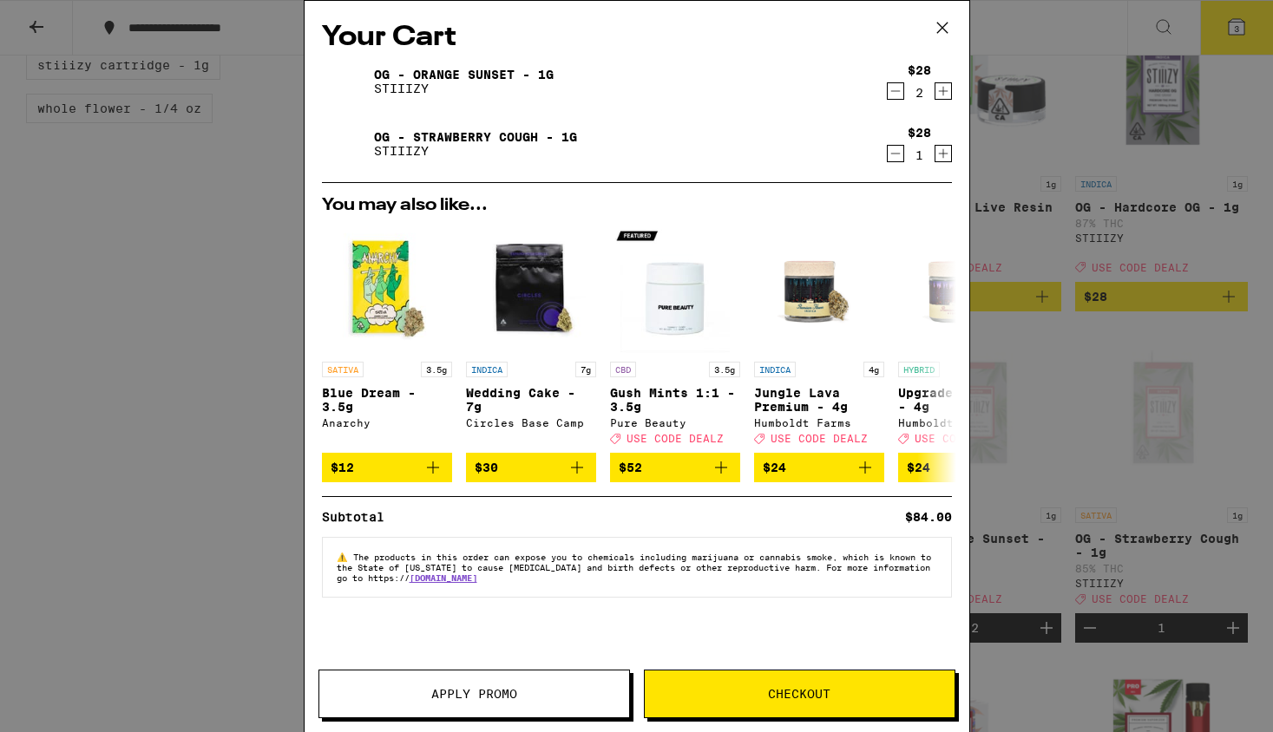
click at [753, 683] on button "Checkout" at bounding box center [799, 694] width 311 height 49
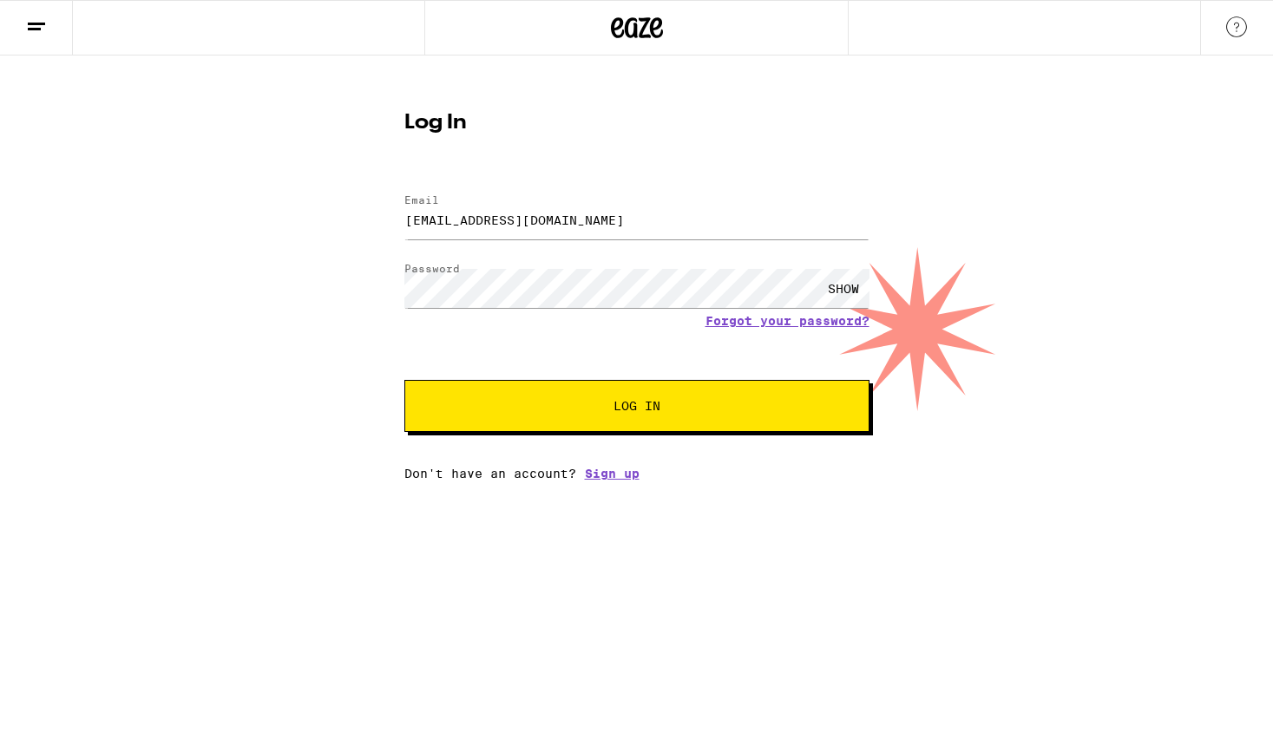
click at [638, 418] on button "Log In" at bounding box center [636, 406] width 465 height 52
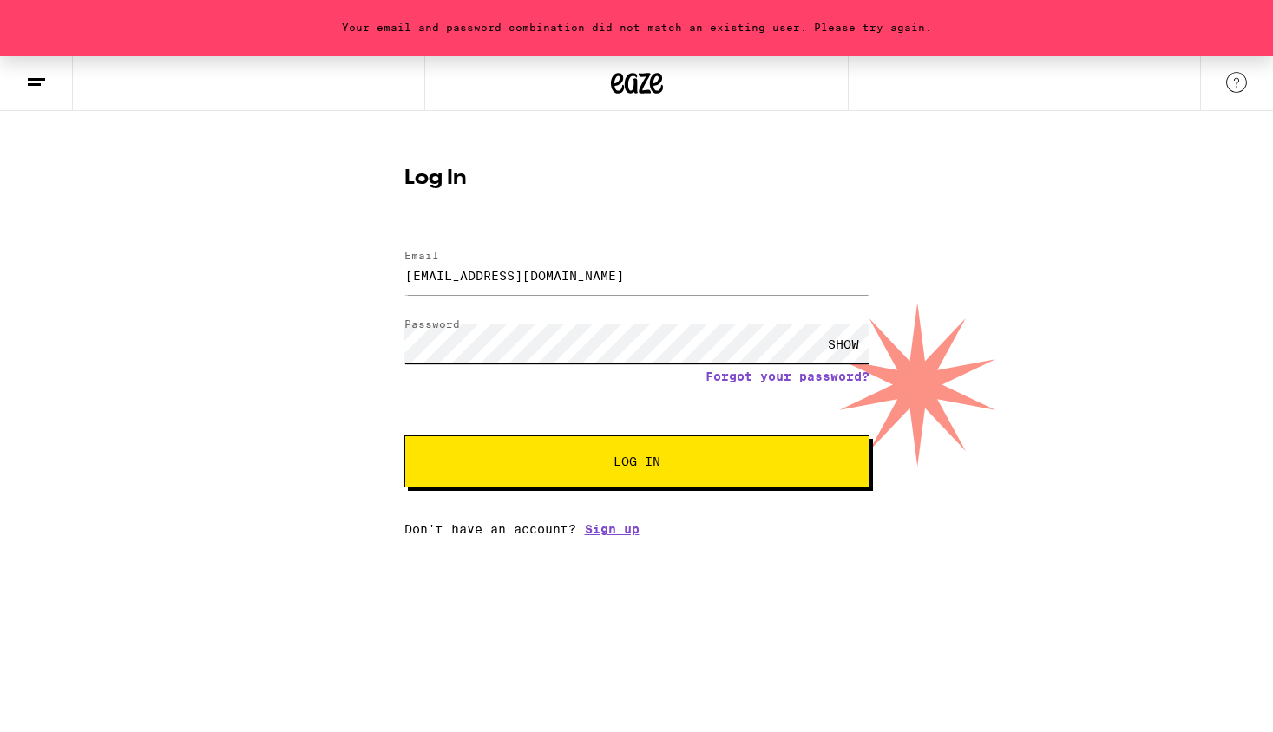
click at [404, 436] on button "Log In" at bounding box center [636, 462] width 465 height 52
click at [569, 320] on div "SHOW" at bounding box center [636, 343] width 465 height 51
click at [404, 436] on button "Log In" at bounding box center [636, 462] width 465 height 52
click at [563, 276] on input "[EMAIL_ADDRESS][DOMAIN_NAME]" at bounding box center [636, 275] width 465 height 39
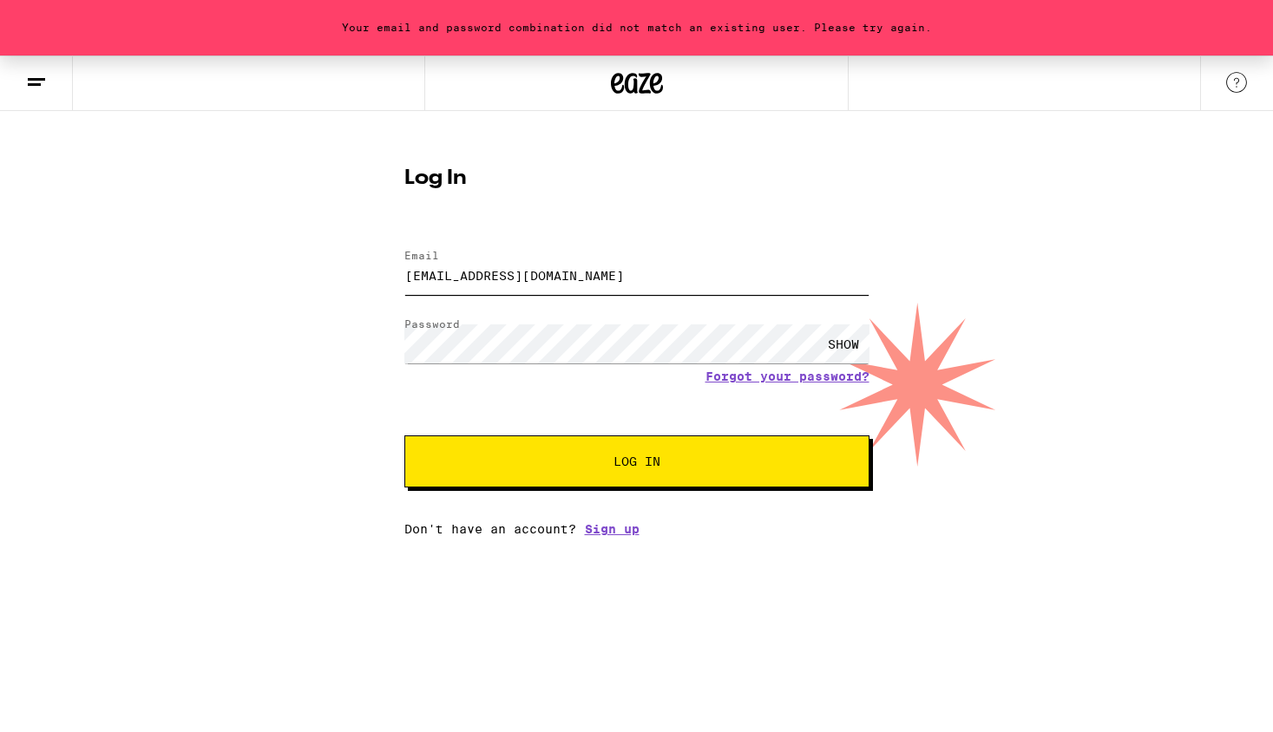
click at [563, 276] on input "[EMAIL_ADDRESS][DOMAIN_NAME]" at bounding box center [636, 275] width 465 height 39
type input "[EMAIL_ADDRESS][DOMAIN_NAME]"
click at [344, 333] on div "Your email and password combination did not match an existing user. Please try …" at bounding box center [636, 296] width 1273 height 481
click at [452, 346] on label "Password" at bounding box center [435, 343] width 62 height 14
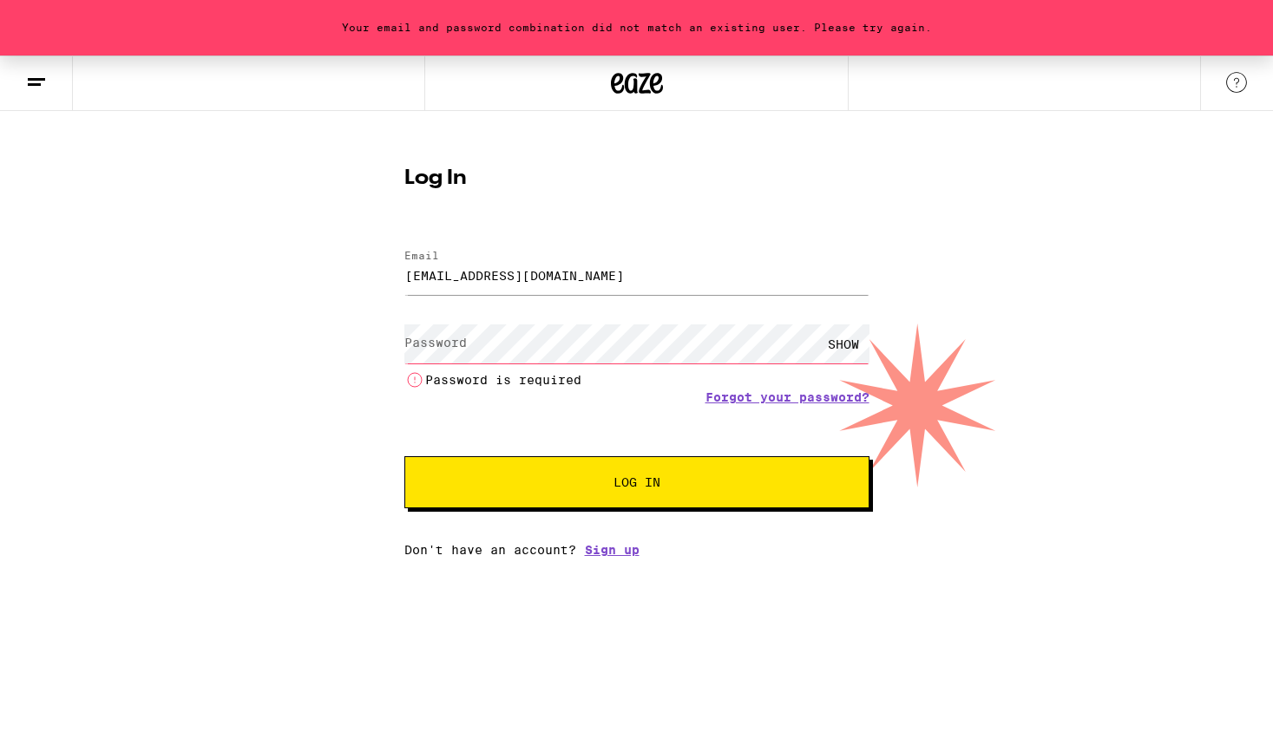
click at [452, 346] on label "Password" at bounding box center [435, 343] width 62 height 14
drag, startPoint x: 455, startPoint y: 341, endPoint x: 466, endPoint y: 340, distance: 11.3
click at [455, 340] on label "Password" at bounding box center [435, 343] width 62 height 14
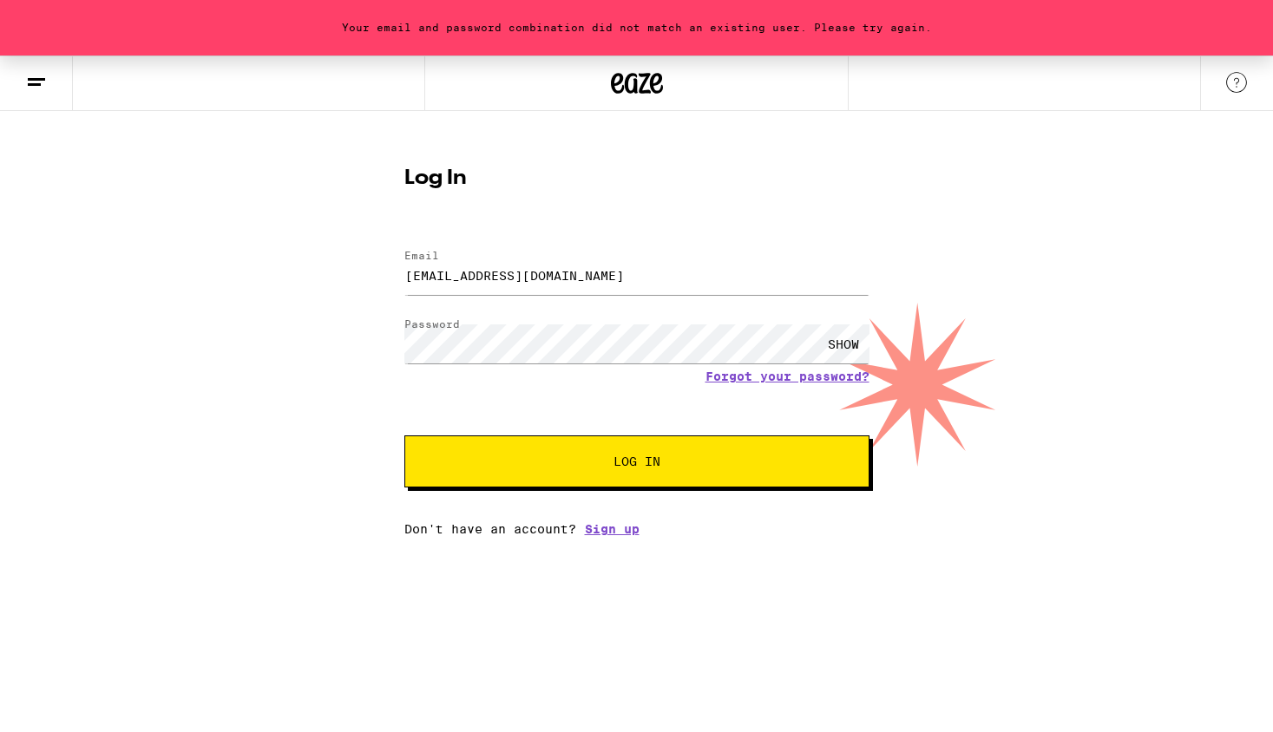
click at [698, 488] on div "Email Email aschmidt19@yahoo.com Password Password SHOW Forgot your password? L…" at bounding box center [636, 385] width 465 height 304
click at [698, 481] on button "Log In" at bounding box center [636, 462] width 465 height 52
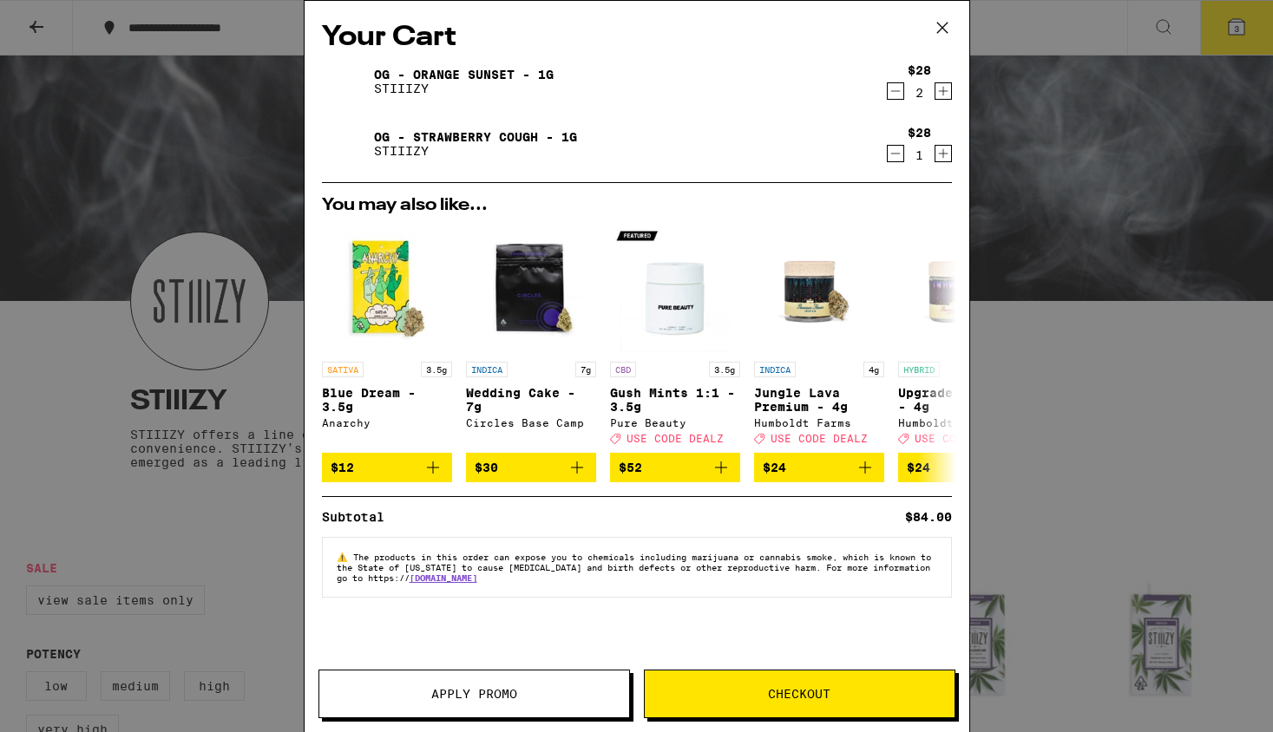
click at [941, 25] on icon at bounding box center [942, 28] width 26 height 26
